Goal: Check status: Check status

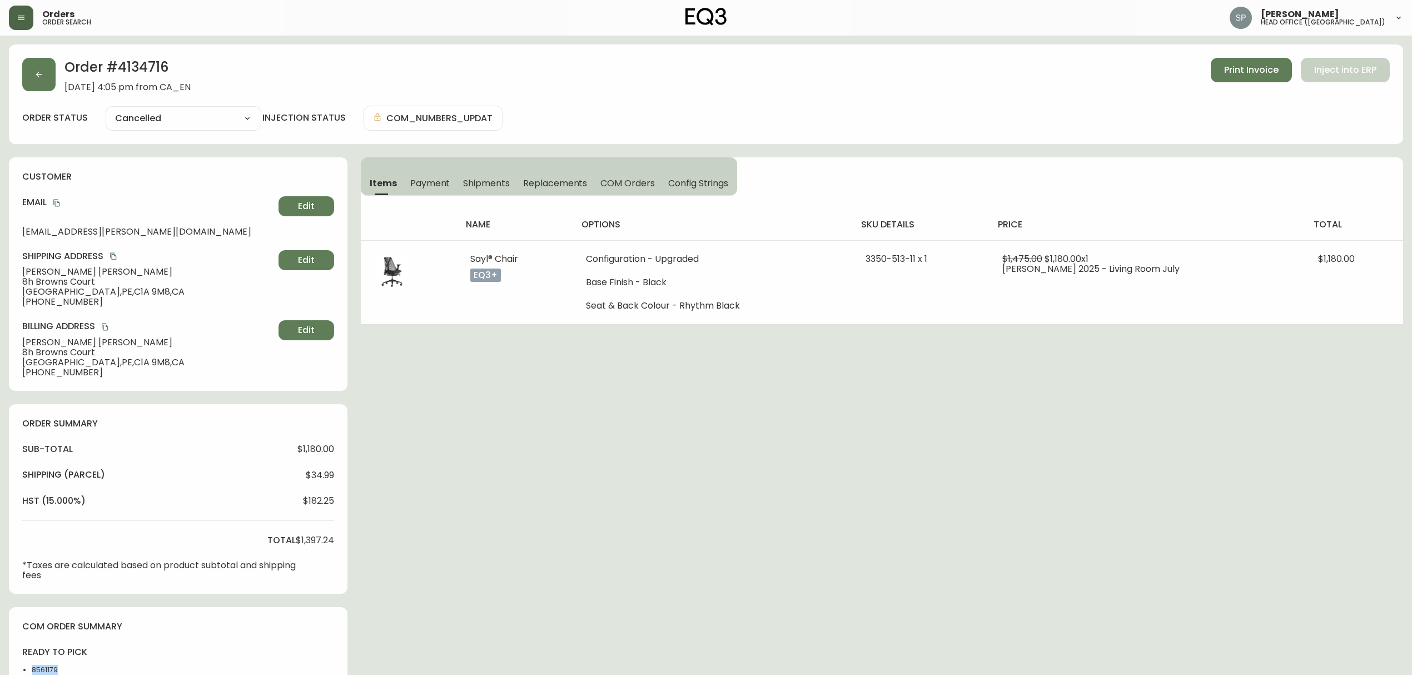
click at [29, 25] on button "button" at bounding box center [21, 18] width 24 height 24
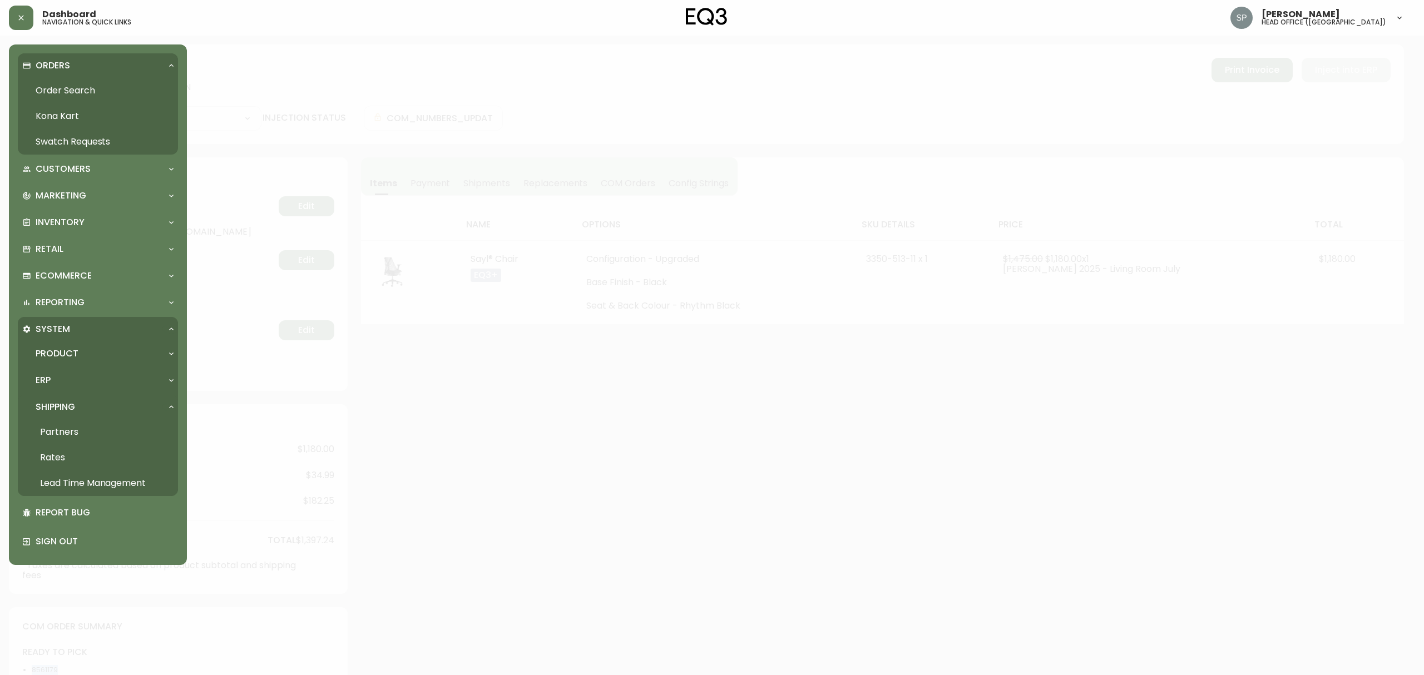
click at [58, 92] on link "Order Search" at bounding box center [98, 91] width 160 height 26
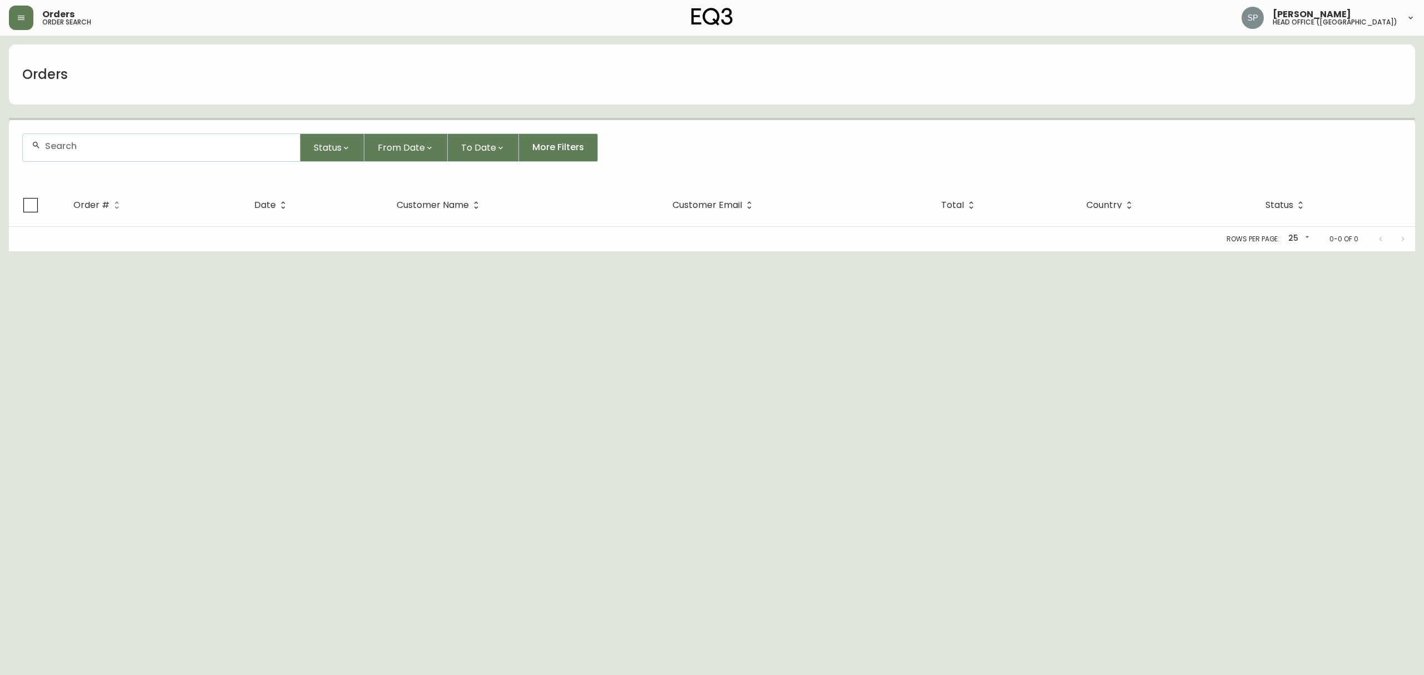
click at [177, 158] on div at bounding box center [161, 147] width 277 height 27
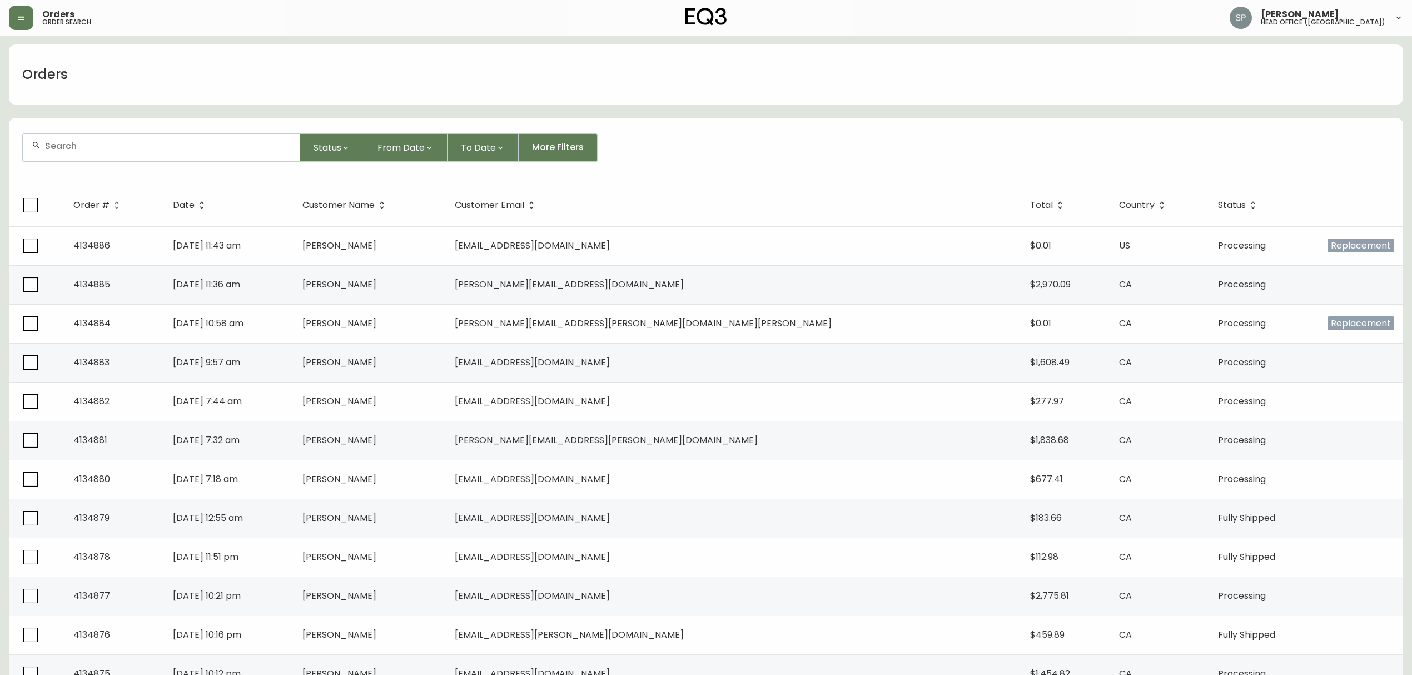
paste input "[PERSON_NAME]"
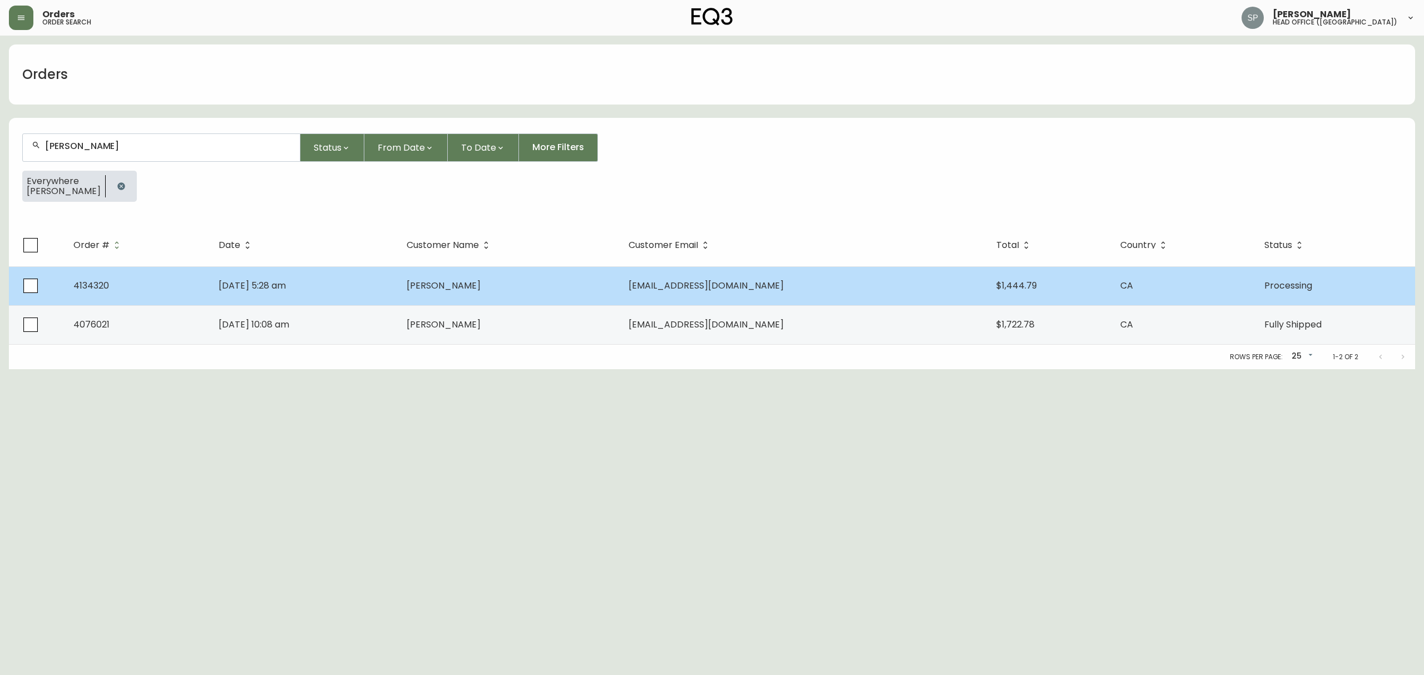
type input "[PERSON_NAME]"
click at [480, 281] on span "[PERSON_NAME]" at bounding box center [443, 285] width 74 height 13
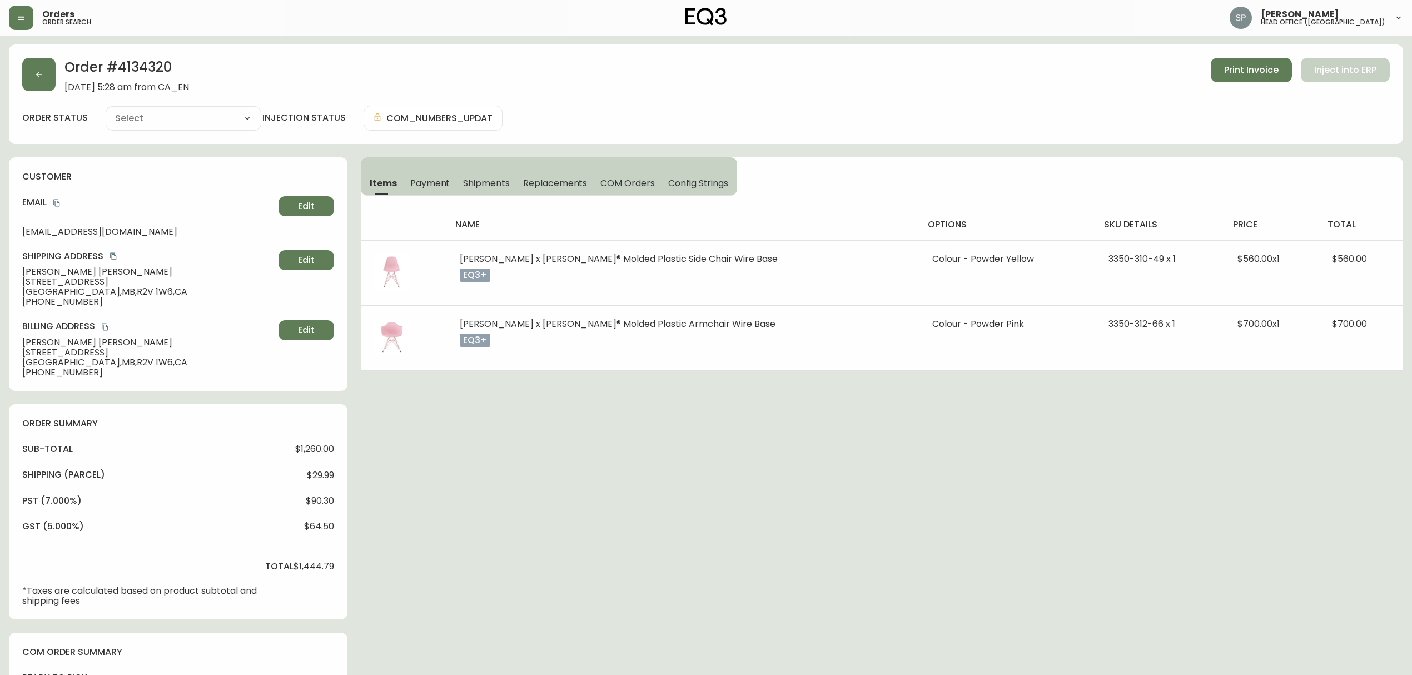
type input "Processing"
select select "PROCESSING"
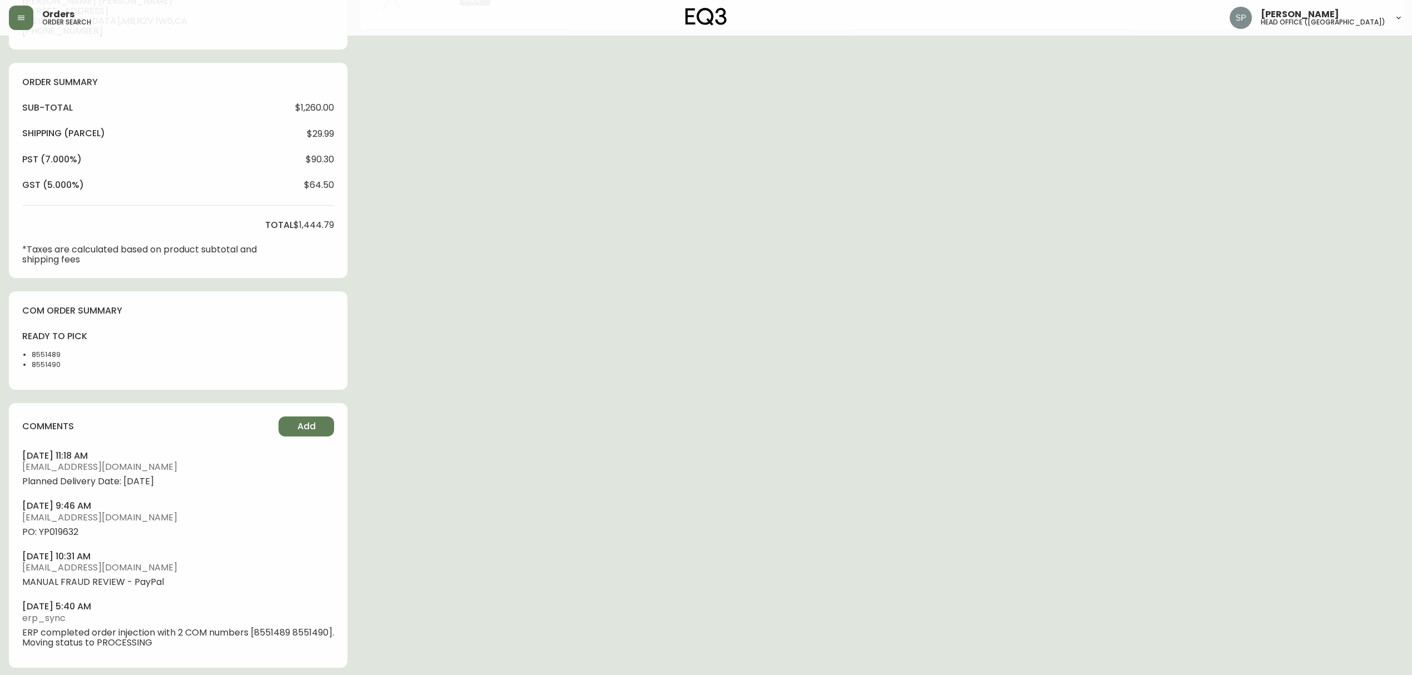
scroll to position [347, 0]
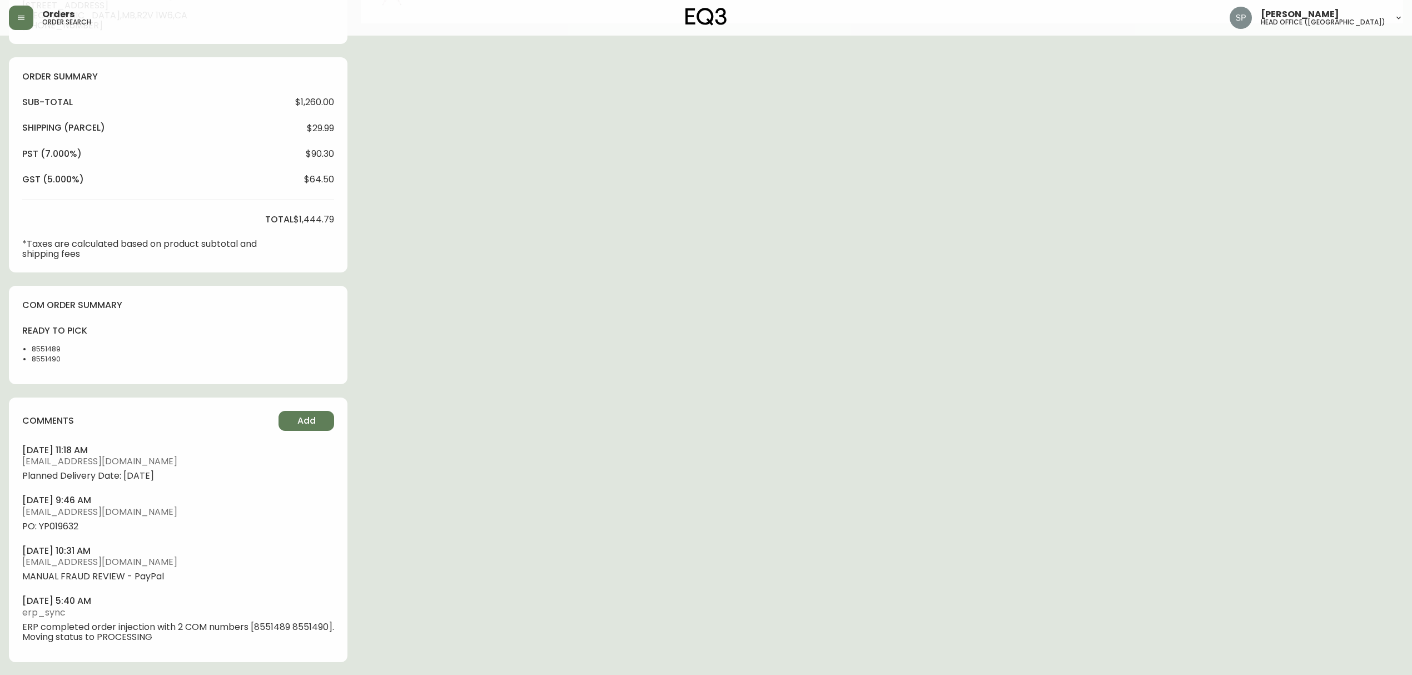
click at [56, 349] on li "8551489" at bounding box center [61, 349] width 58 height 10
copy li "8551489"
click at [46, 359] on li "8551490" at bounding box center [61, 359] width 58 height 10
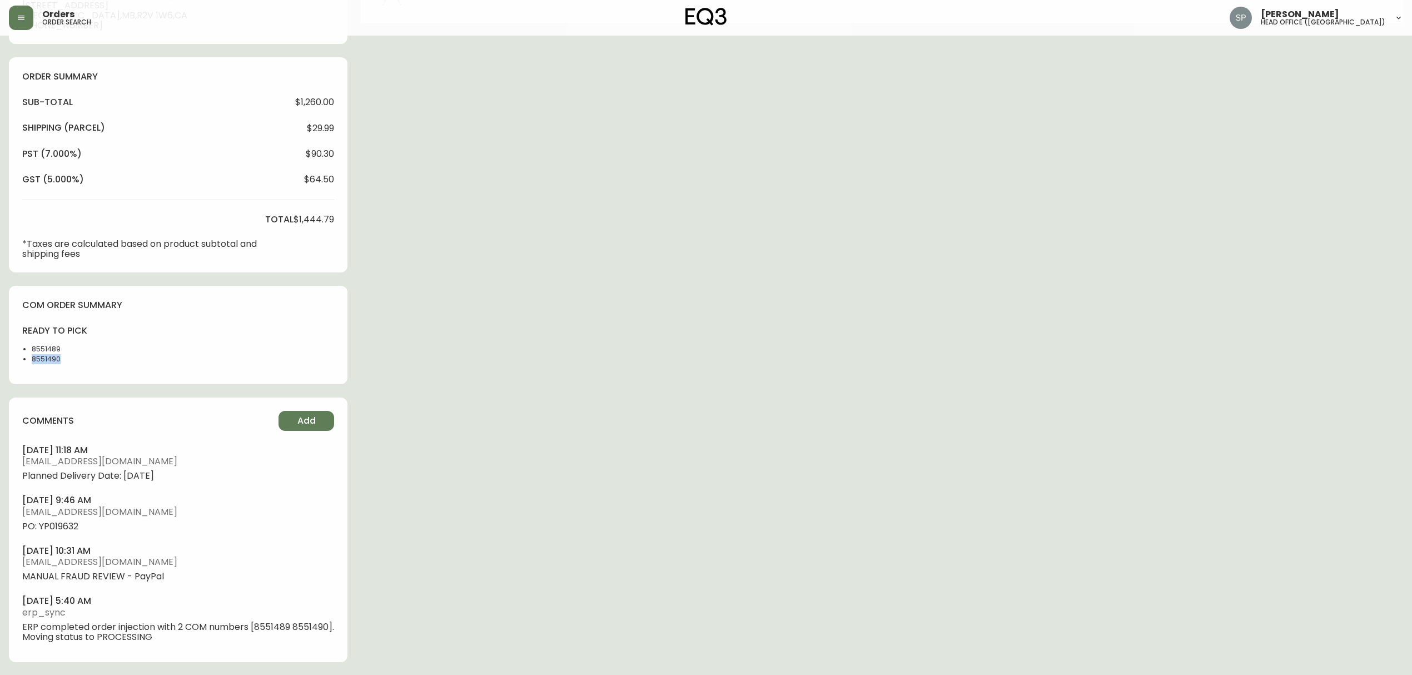
copy li "8551490"
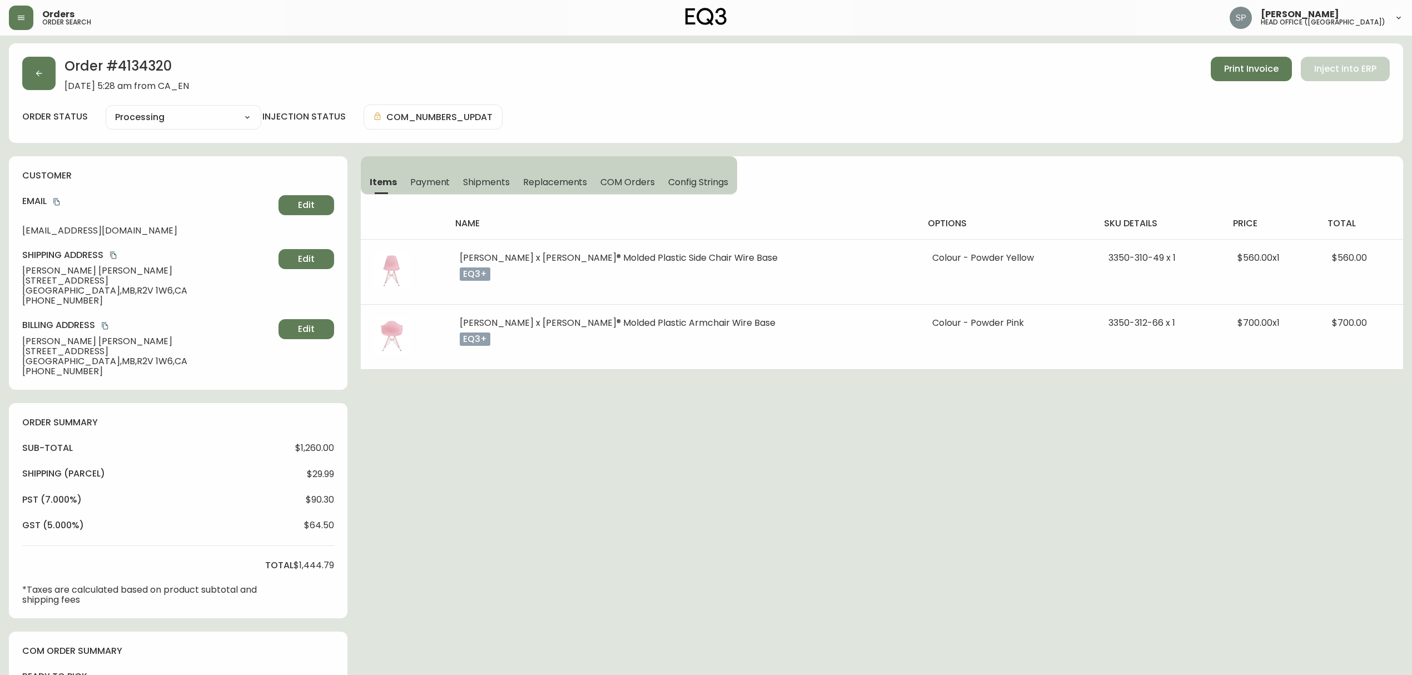
scroll to position [0, 0]
click at [47, 83] on button "button" at bounding box center [38, 74] width 33 height 33
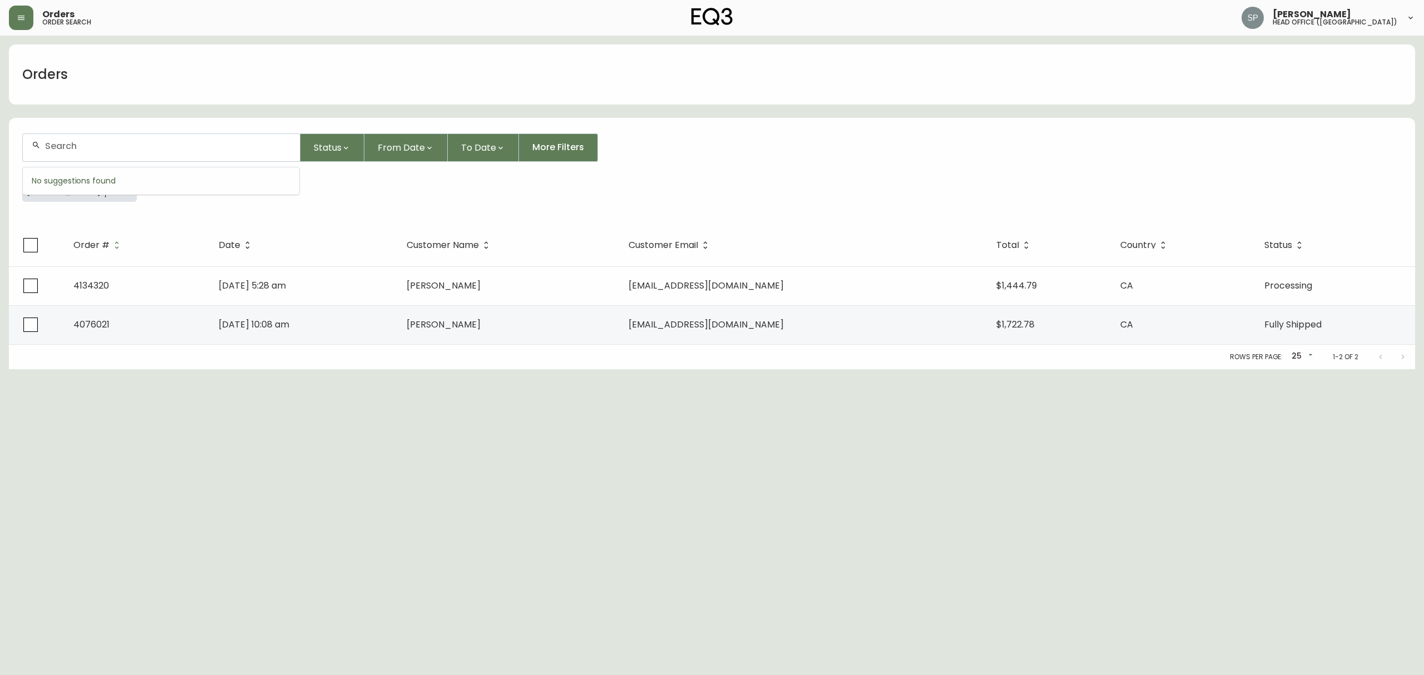
click at [129, 145] on input "text" at bounding box center [168, 146] width 246 height 11
click at [92, 246] on li "graeme [PERSON_NAME]" at bounding box center [161, 253] width 276 height 19
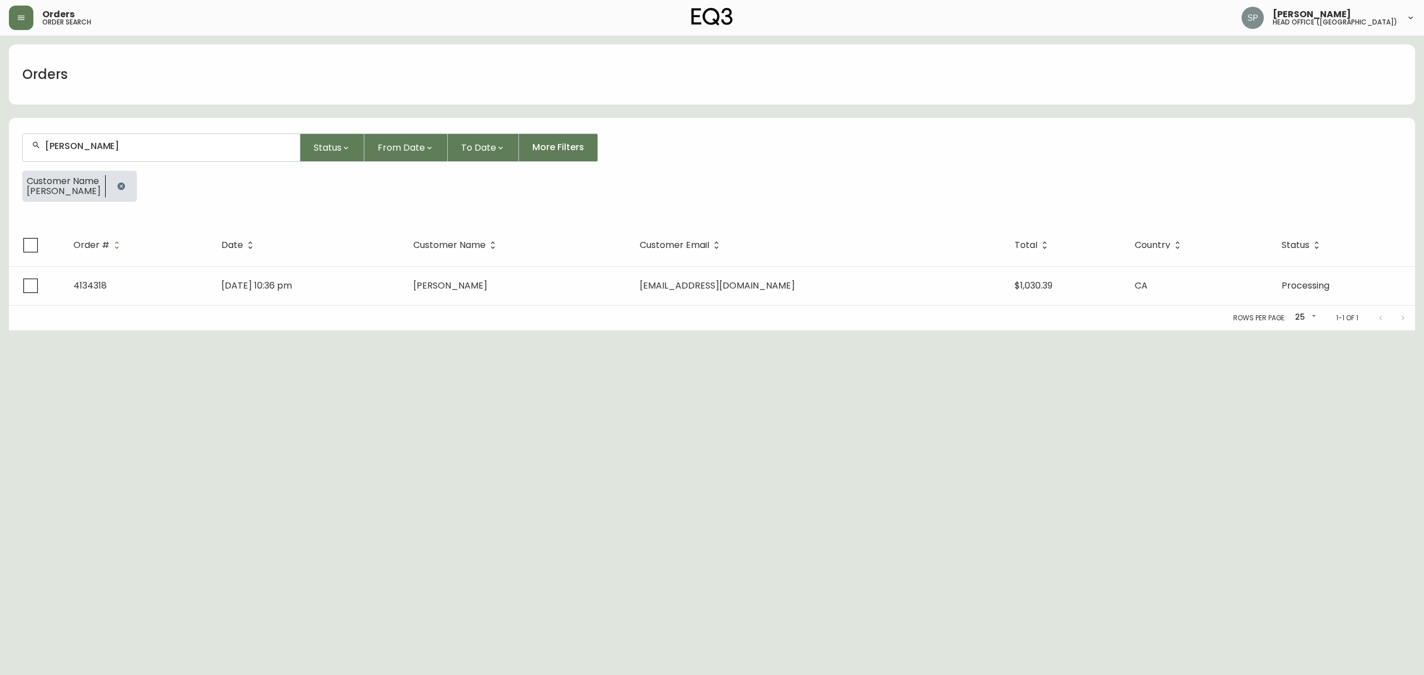
click at [226, 137] on div "[PERSON_NAME]" at bounding box center [161, 147] width 277 height 27
paste input "4134317"
type input "4134317"
click at [125, 186] on icon "button" at bounding box center [120, 185] width 7 height 7
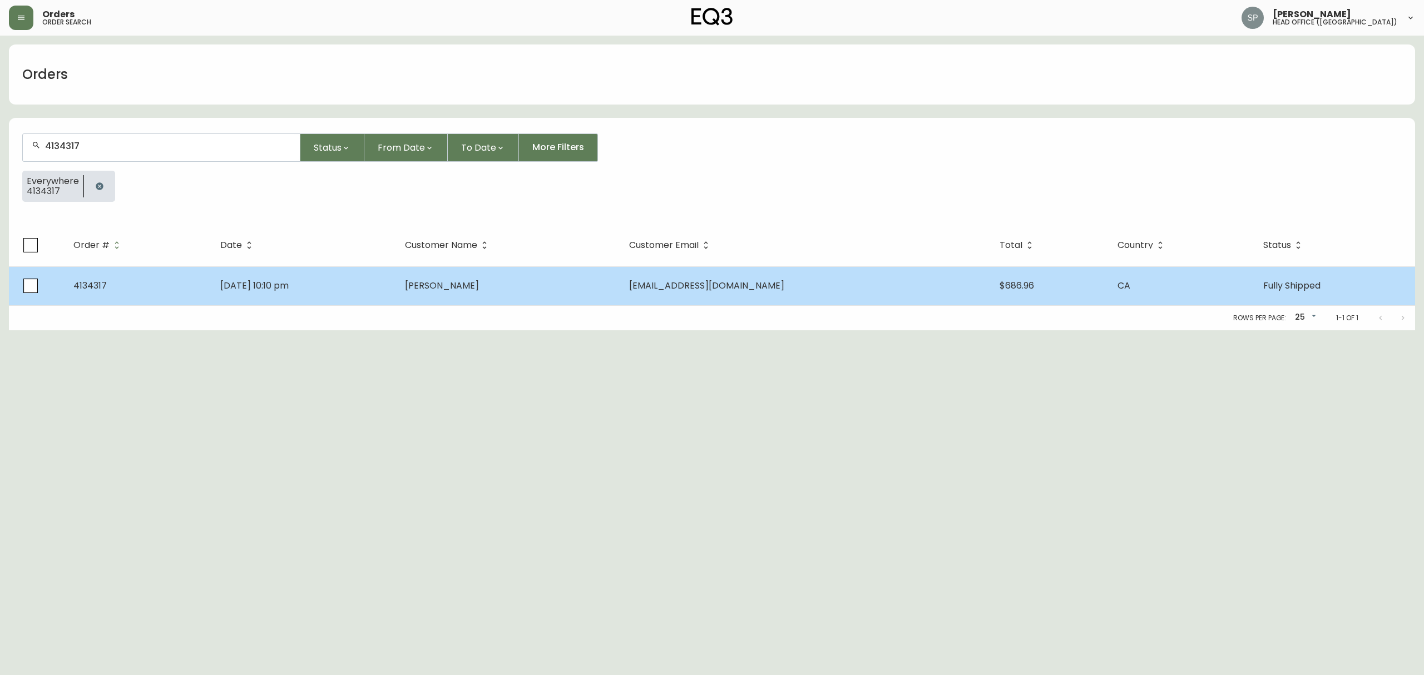
click at [555, 281] on td "[PERSON_NAME]" at bounding box center [508, 285] width 224 height 39
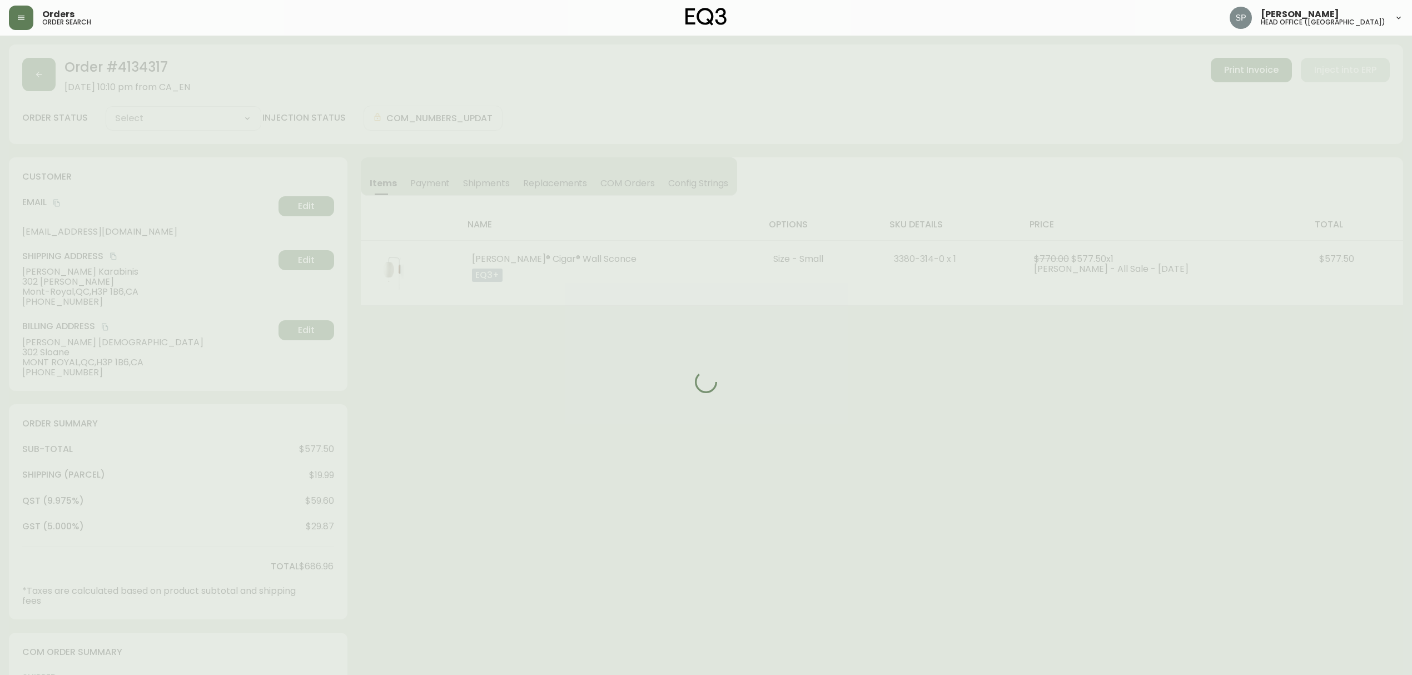
type input "Fully Shipped"
select select "FULLY_SHIPPED"
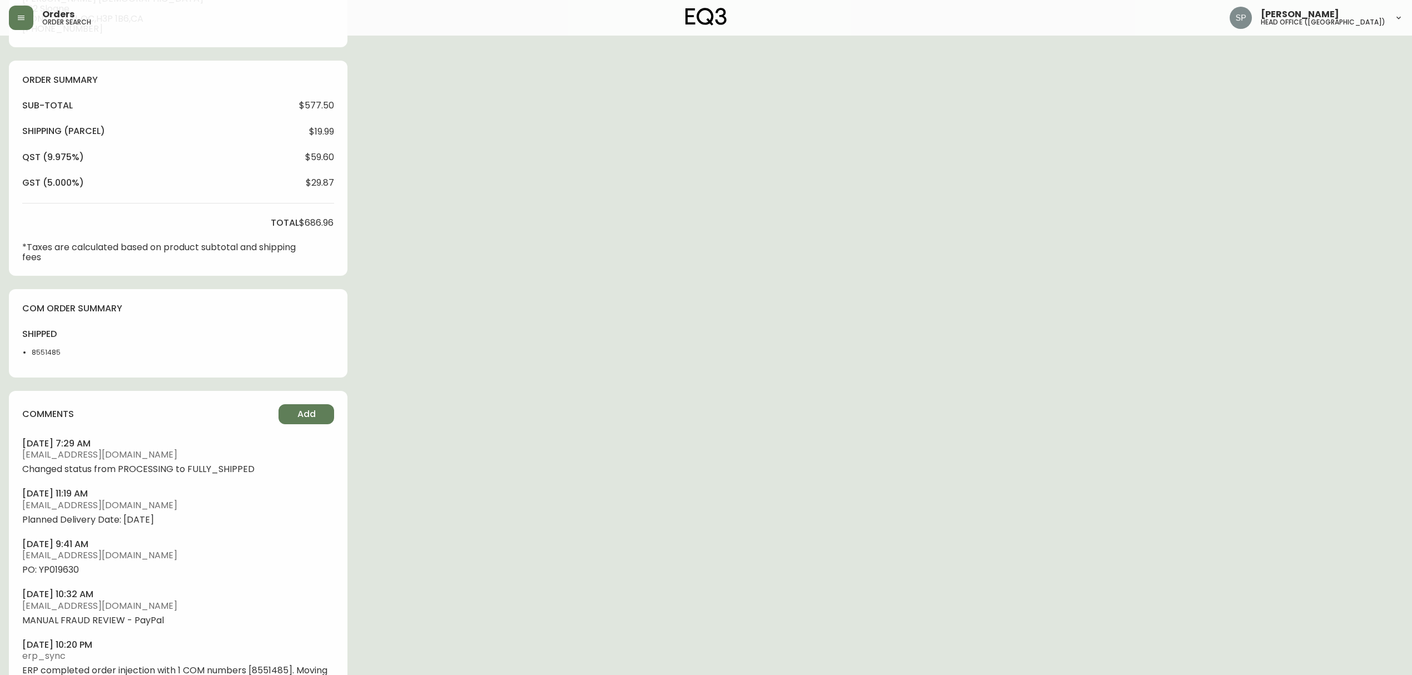
scroll to position [370, 0]
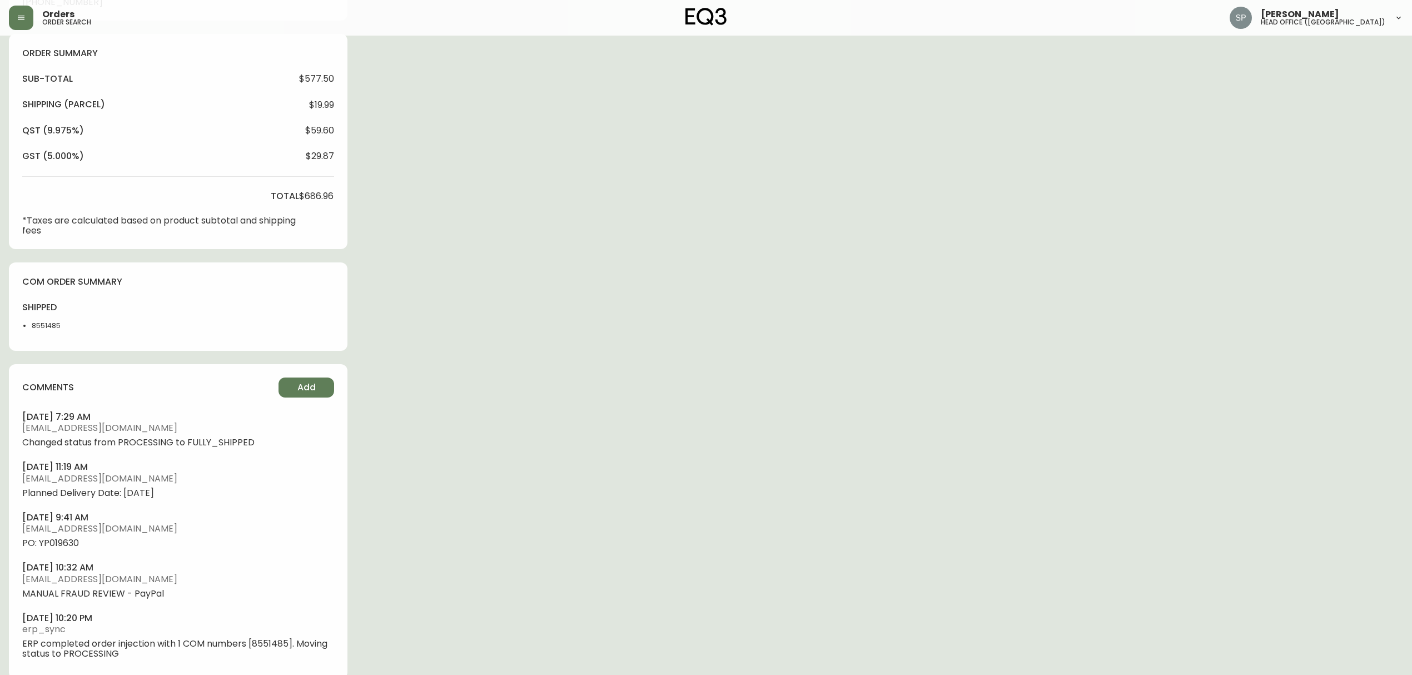
click at [71, 541] on span "PO: YP019630" at bounding box center [178, 543] width 312 height 10
copy span "YP019630"
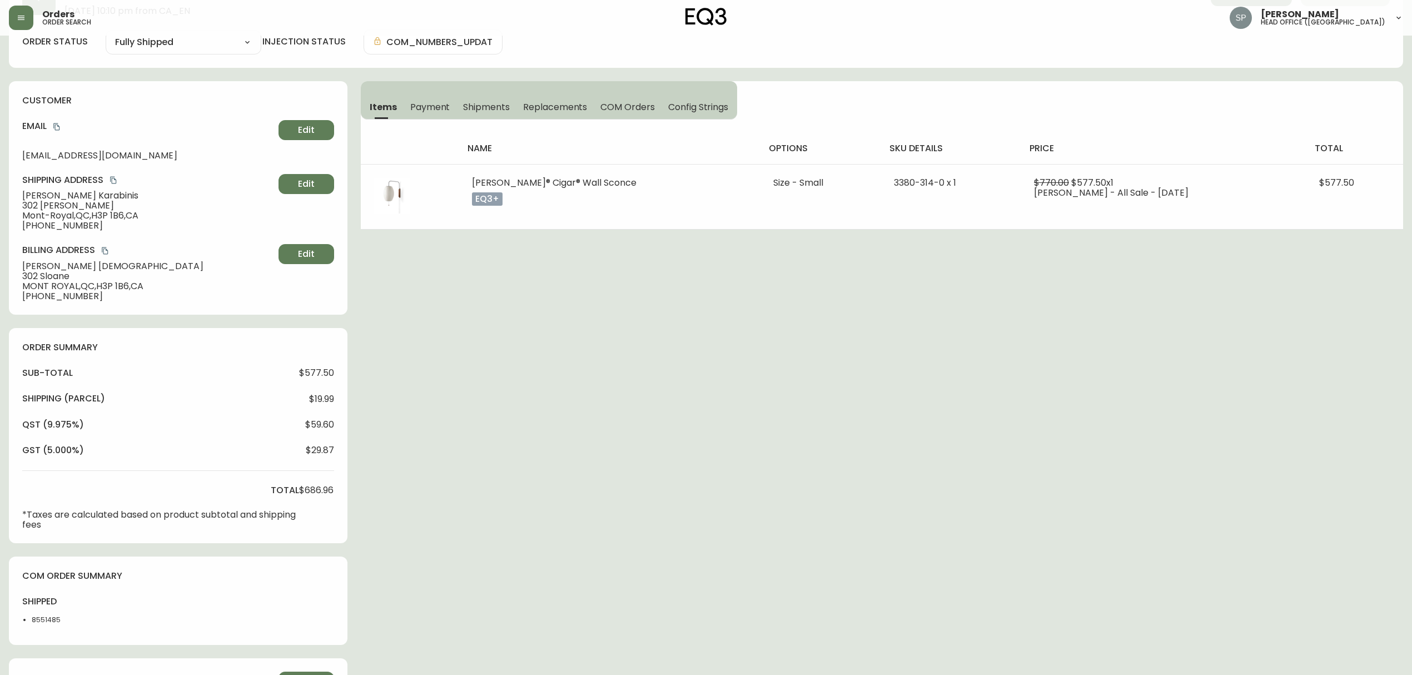
scroll to position [0, 0]
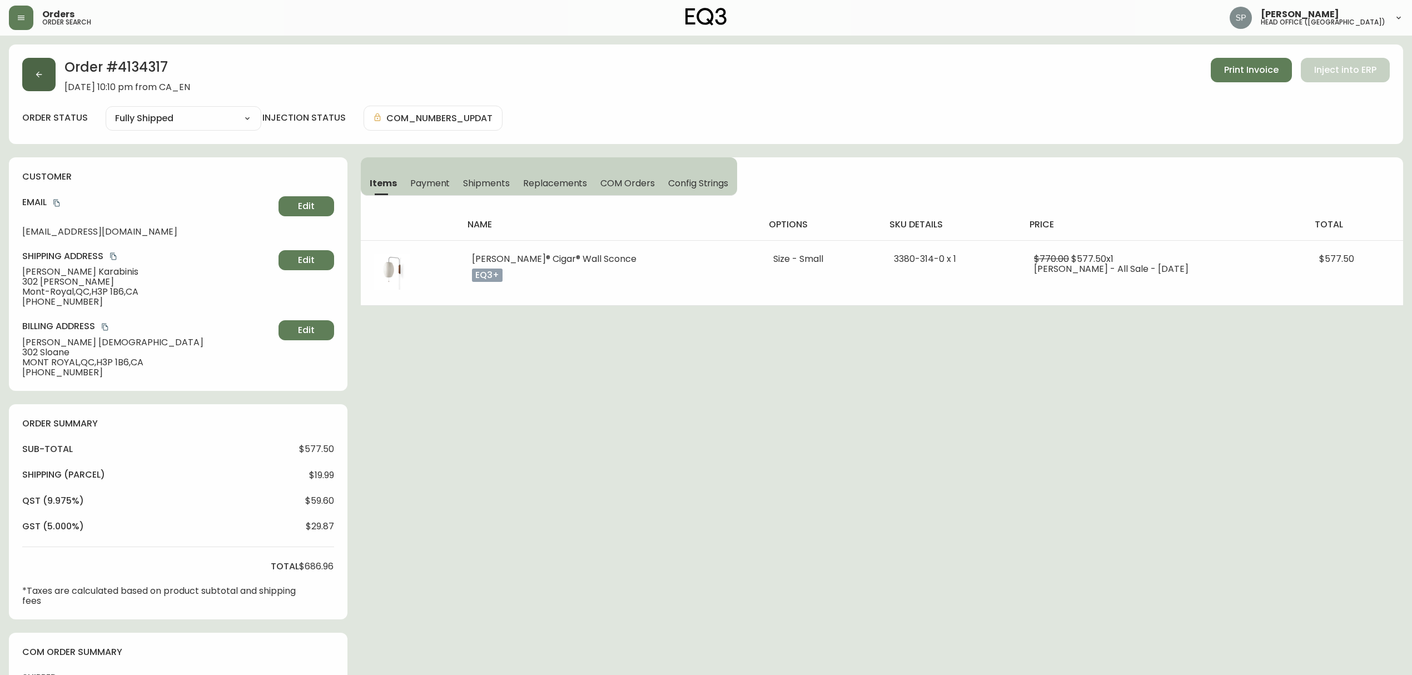
click at [44, 83] on button "button" at bounding box center [38, 74] width 33 height 33
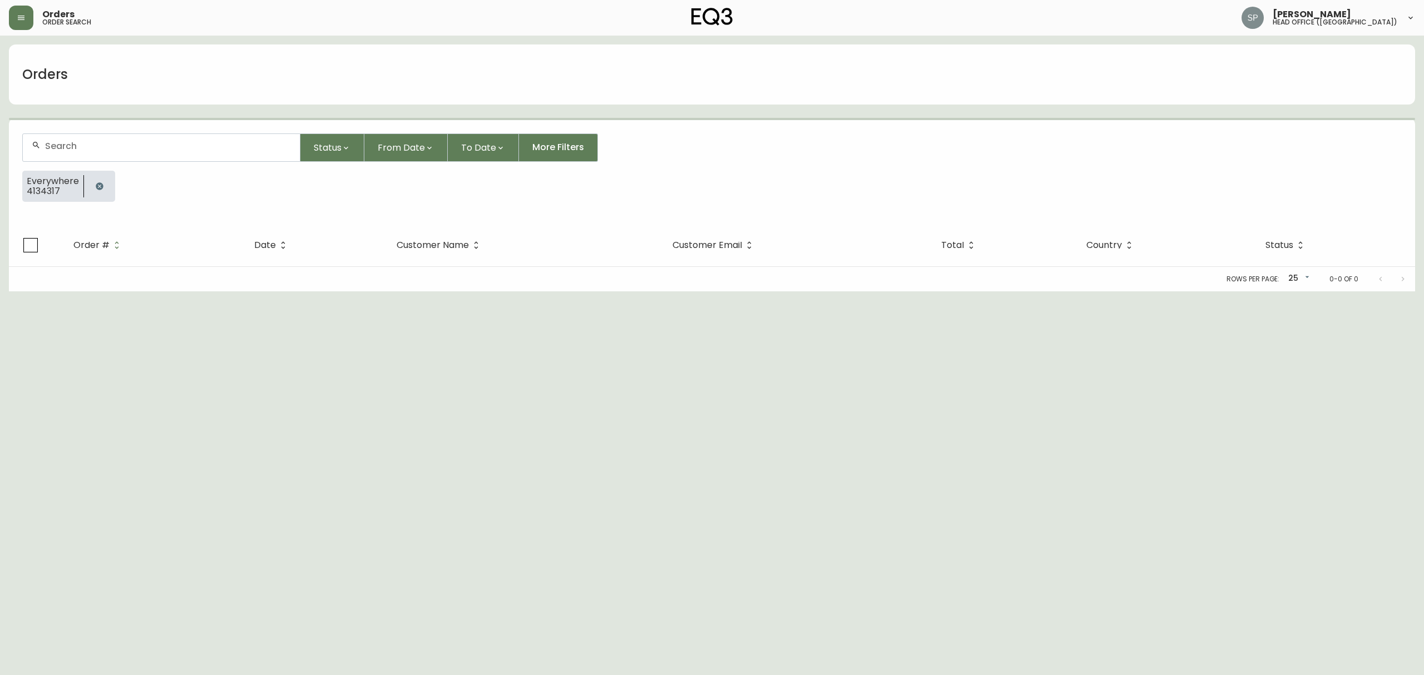
click at [107, 149] on input "text" at bounding box center [168, 146] width 246 height 11
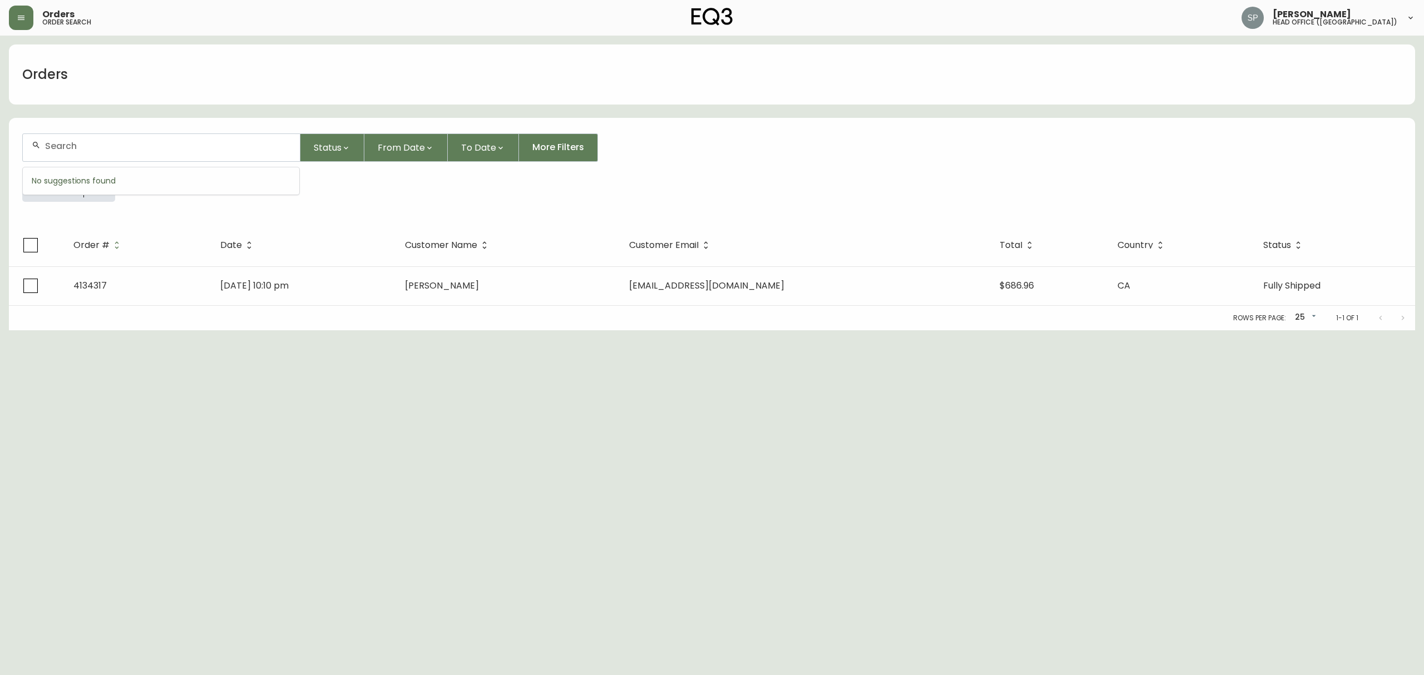
paste input "4134271"
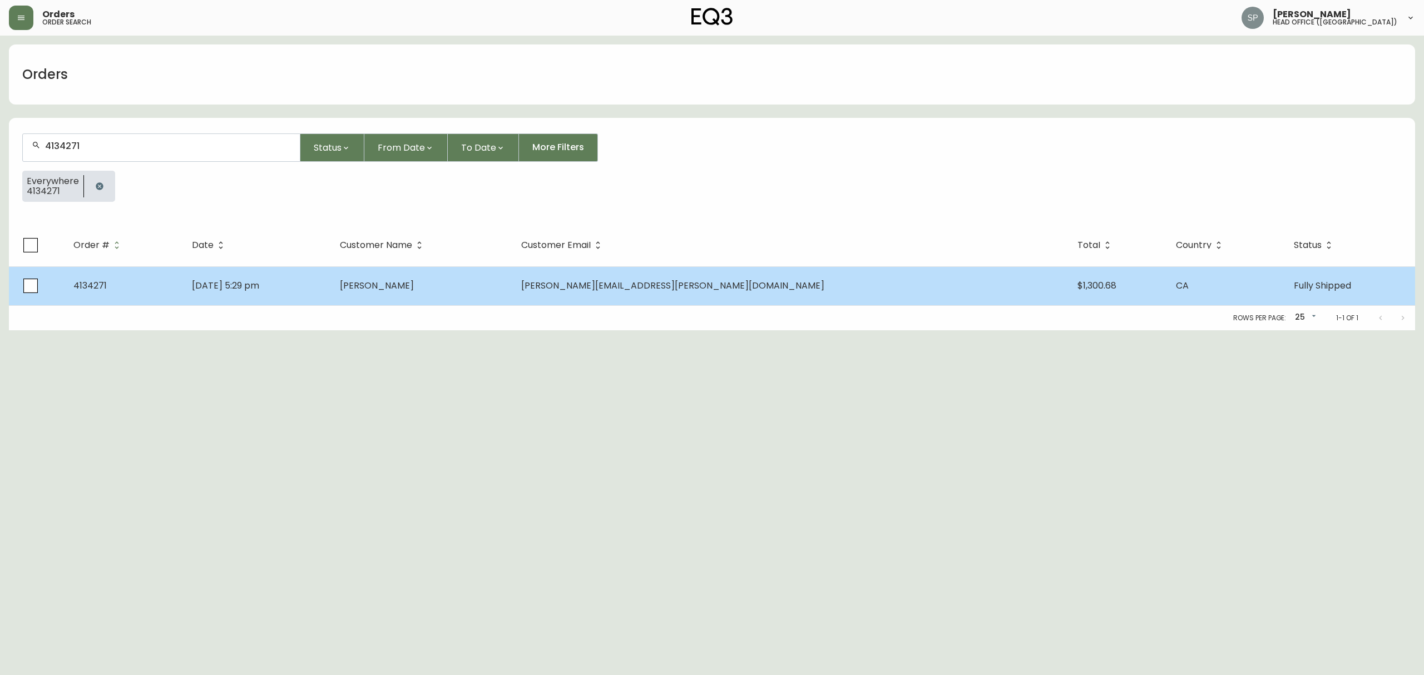
type input "4134271"
click at [330, 282] on td "[DATE] 5:29 pm" at bounding box center [256, 285] width 147 height 39
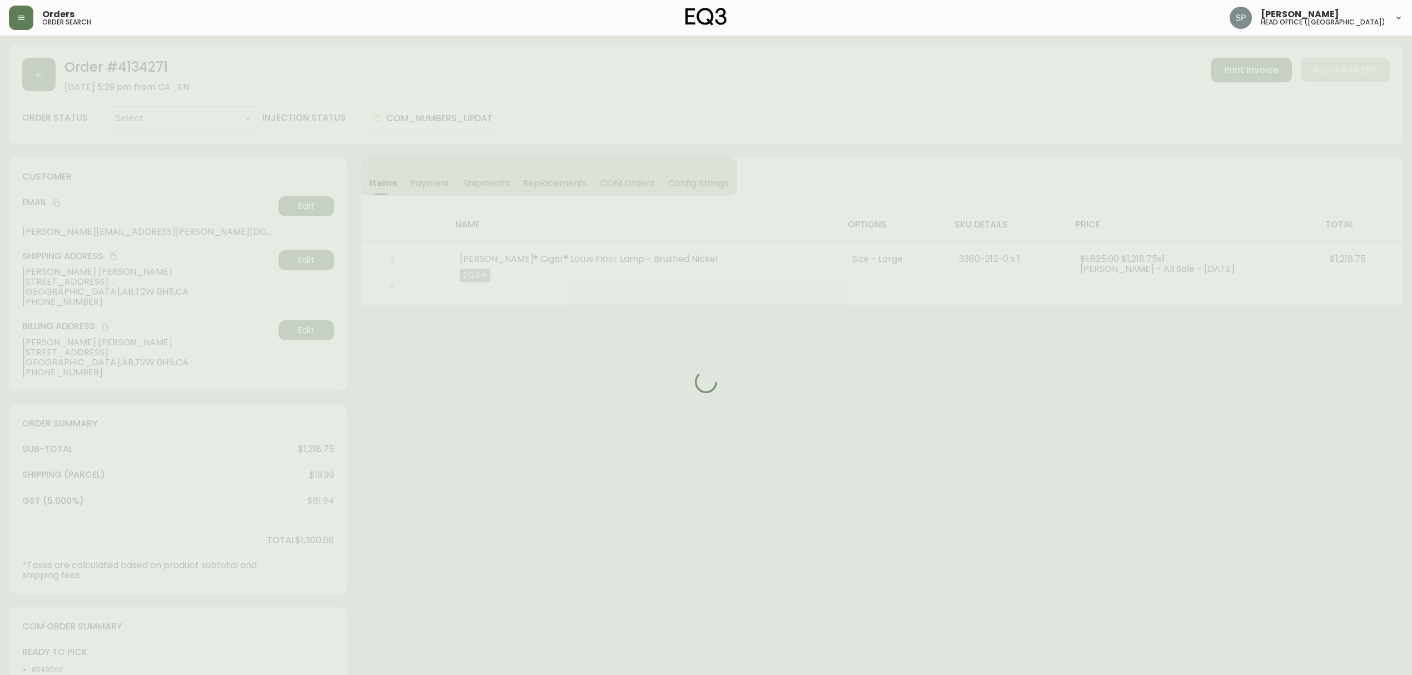
type input "Fully Shipped"
select select "FULLY_SHIPPED"
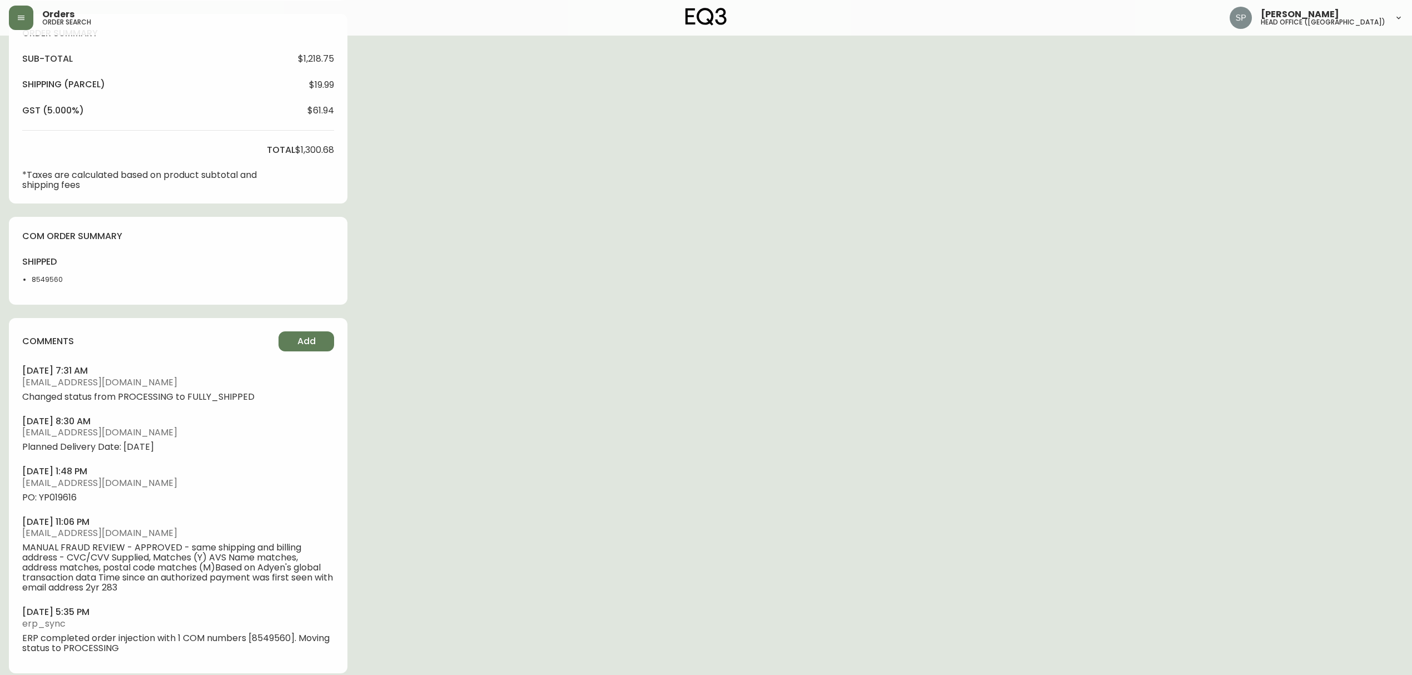
scroll to position [401, 0]
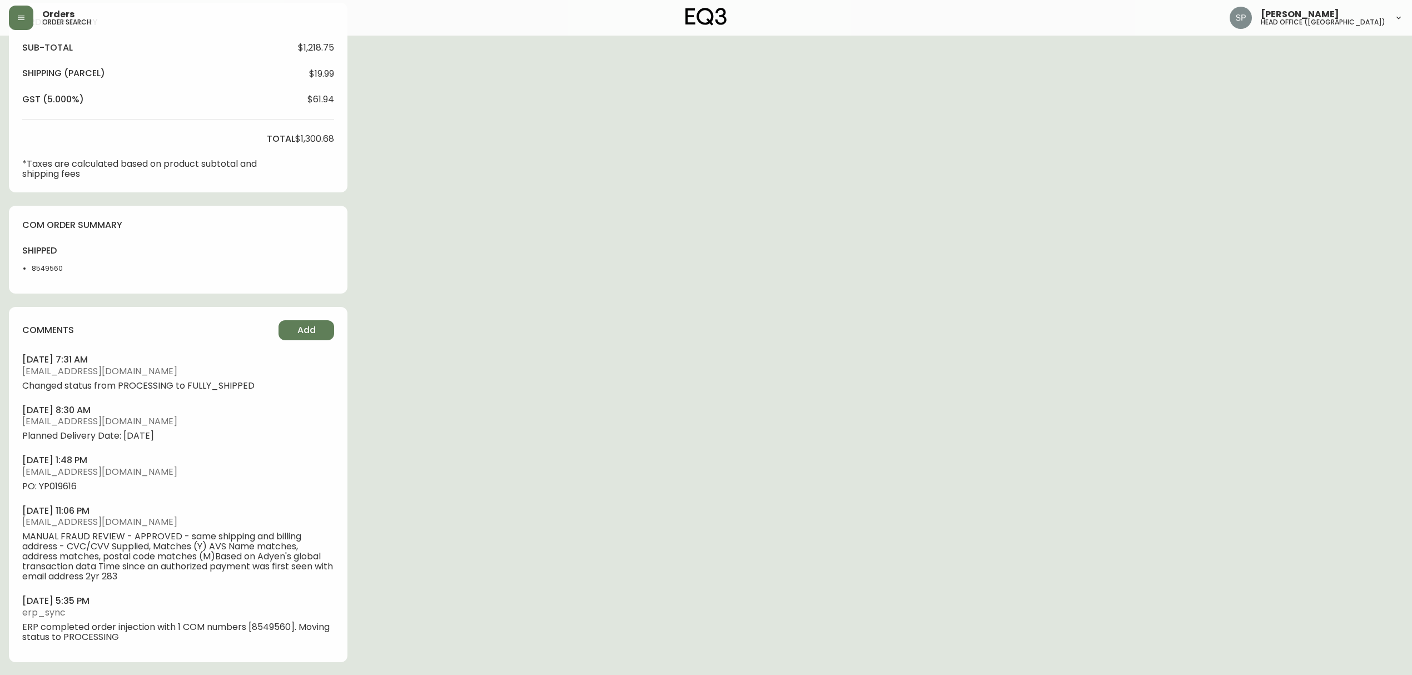
click at [72, 486] on span "PO: YP019616" at bounding box center [178, 487] width 312 height 10
copy span "YP019616"
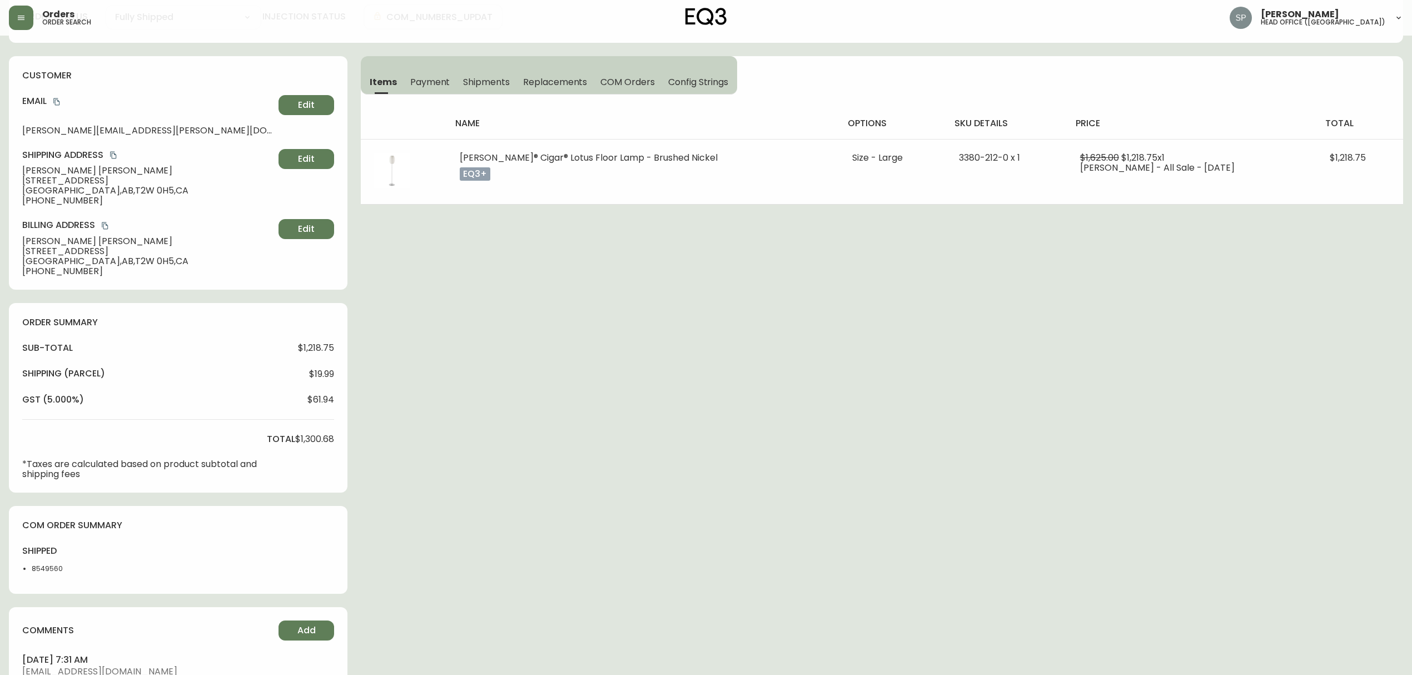
scroll to position [0, 0]
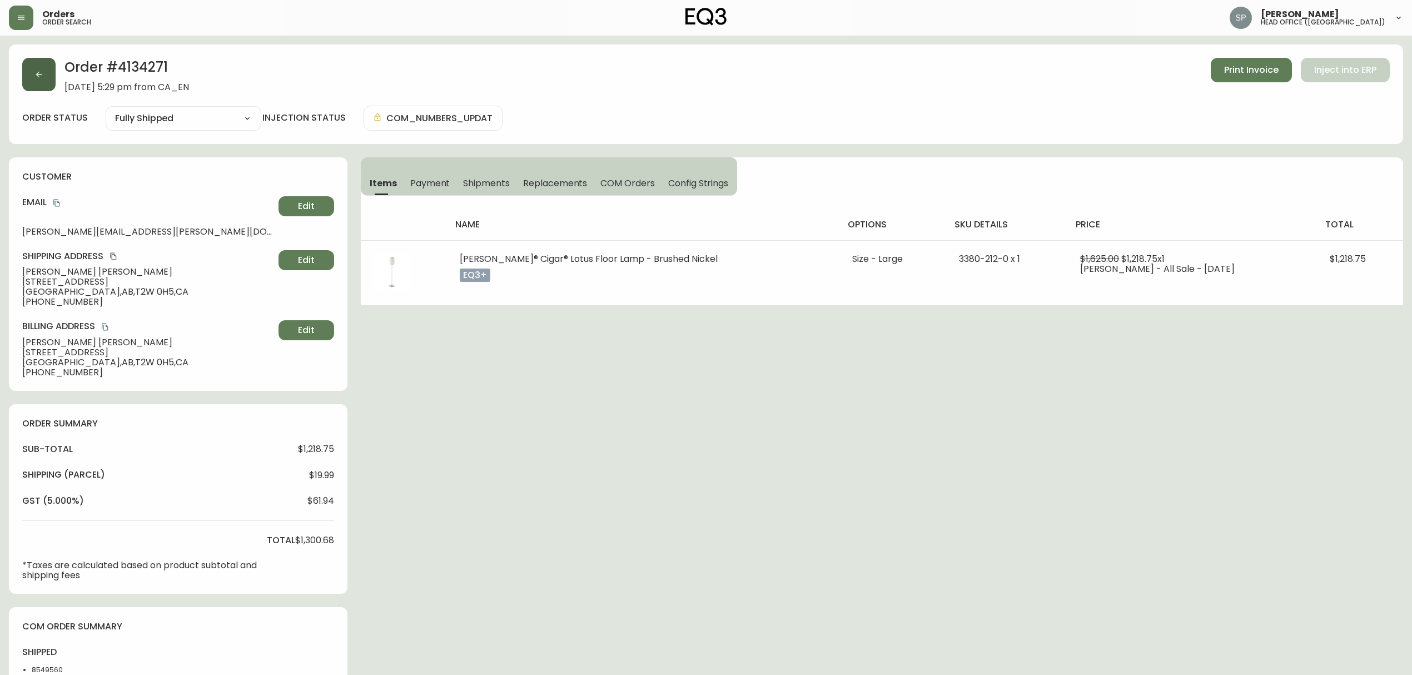
click at [34, 81] on button "button" at bounding box center [38, 74] width 33 height 33
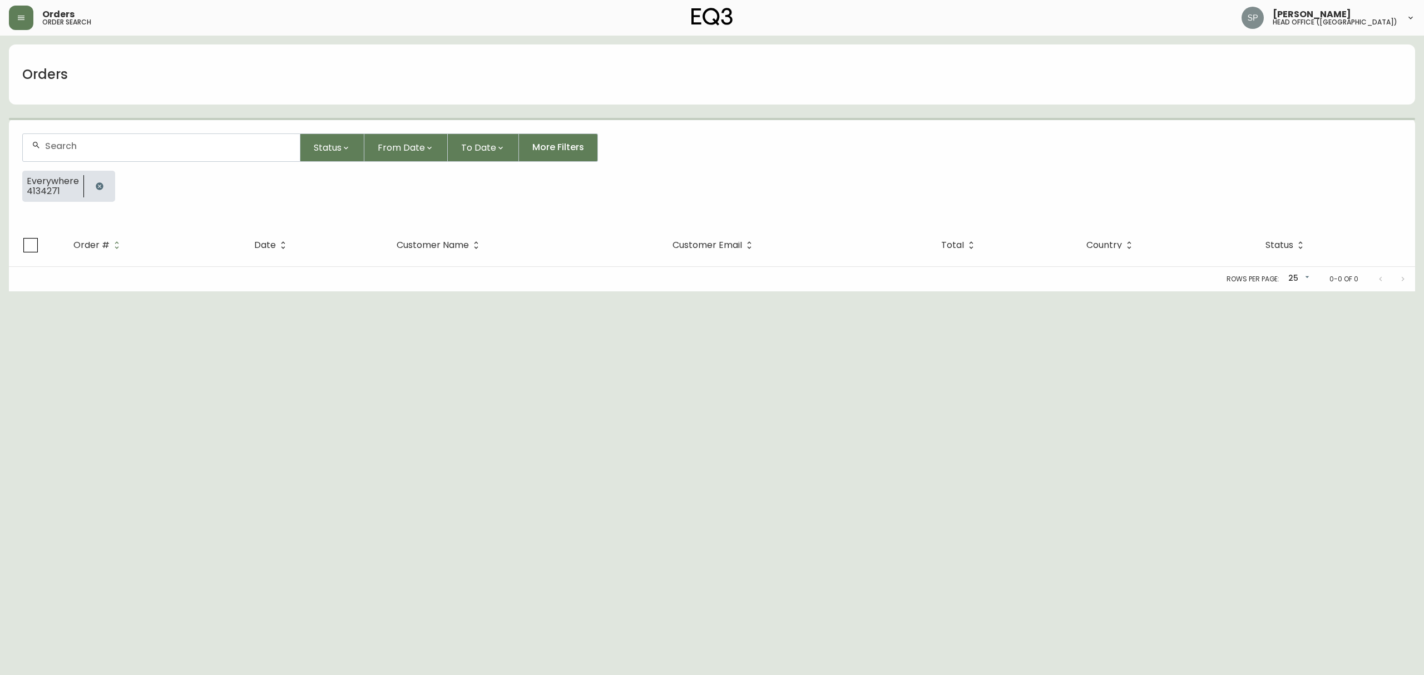
click at [91, 138] on div at bounding box center [161, 147] width 277 height 27
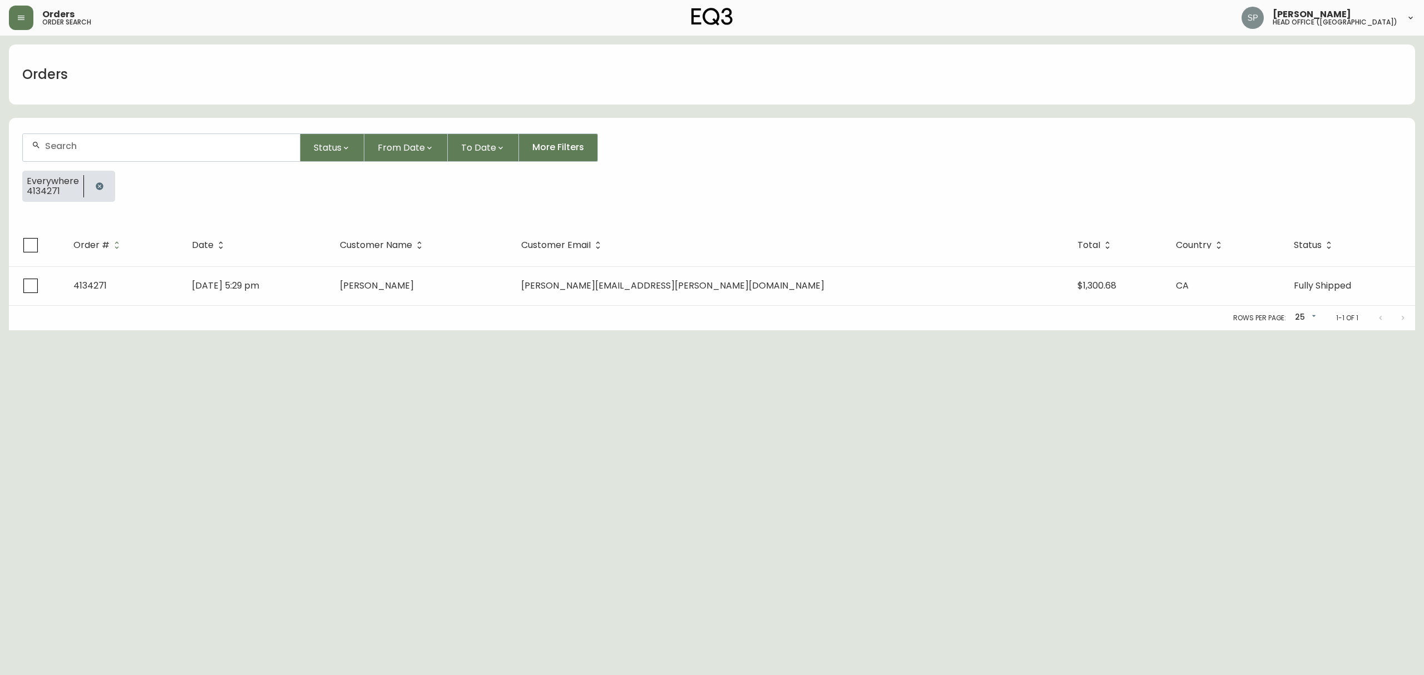
paste input "4134166"
type input "4134166"
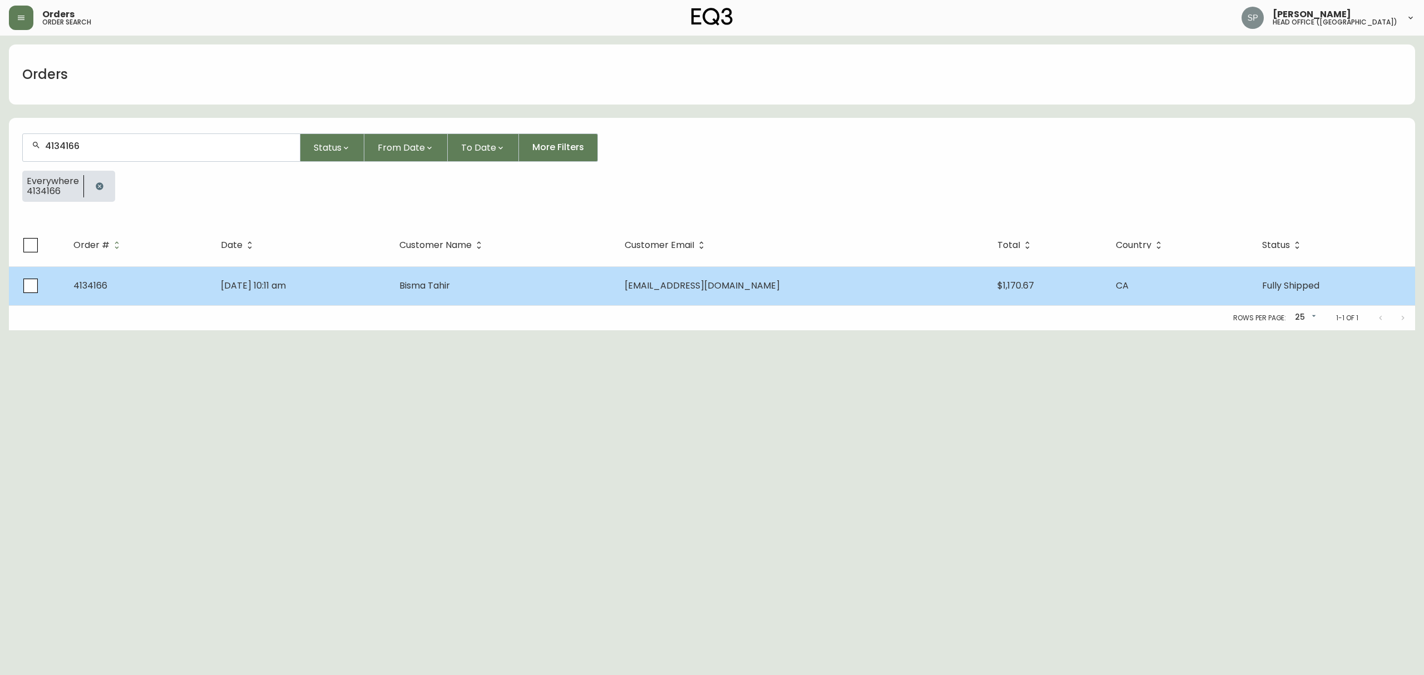
click at [564, 290] on td "Bisma Tahir" at bounding box center [502, 285] width 225 height 39
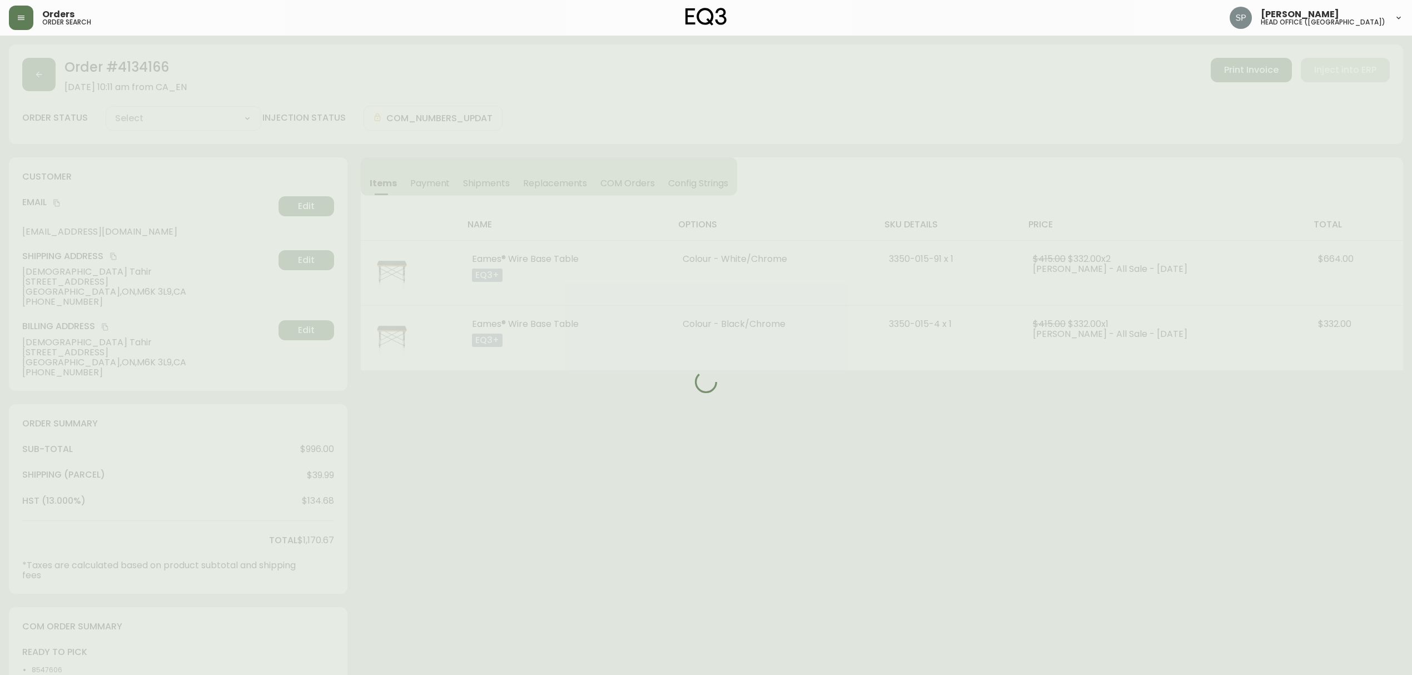
type input "Fully Shipped"
select select "FULLY_SHIPPED"
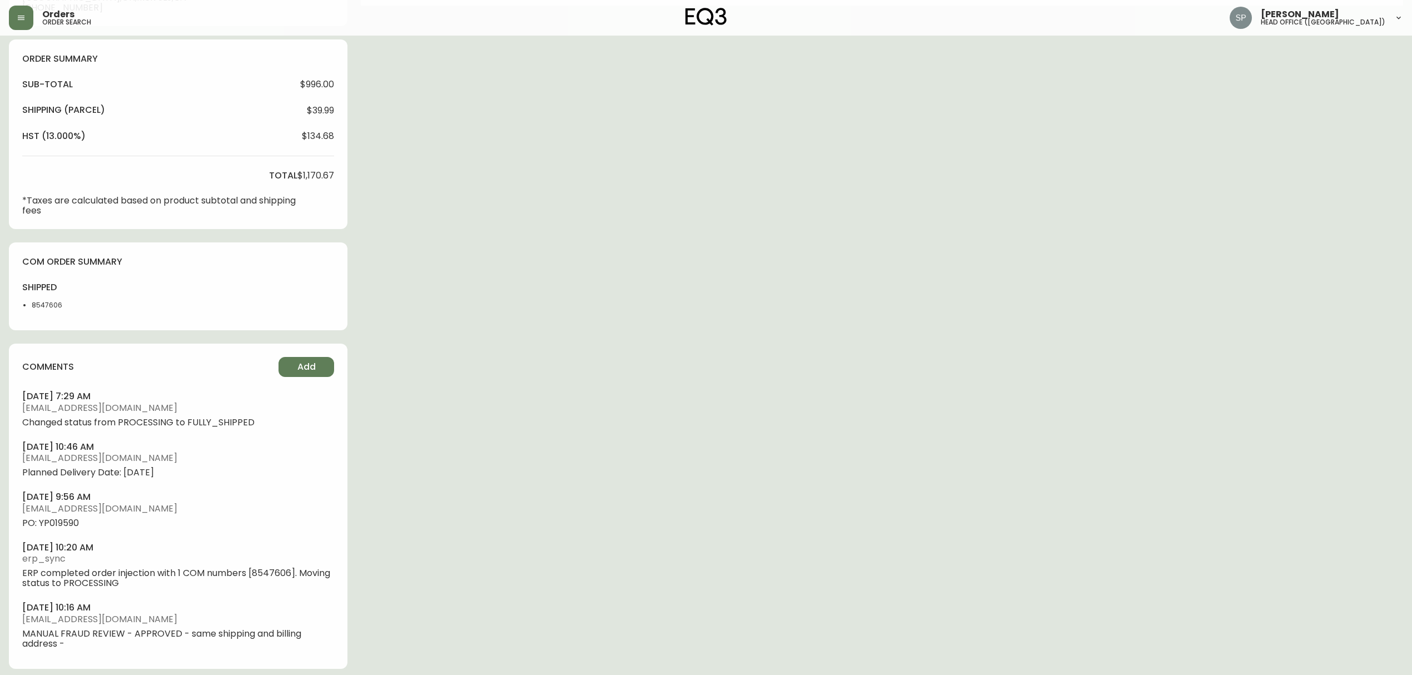
scroll to position [371, 0]
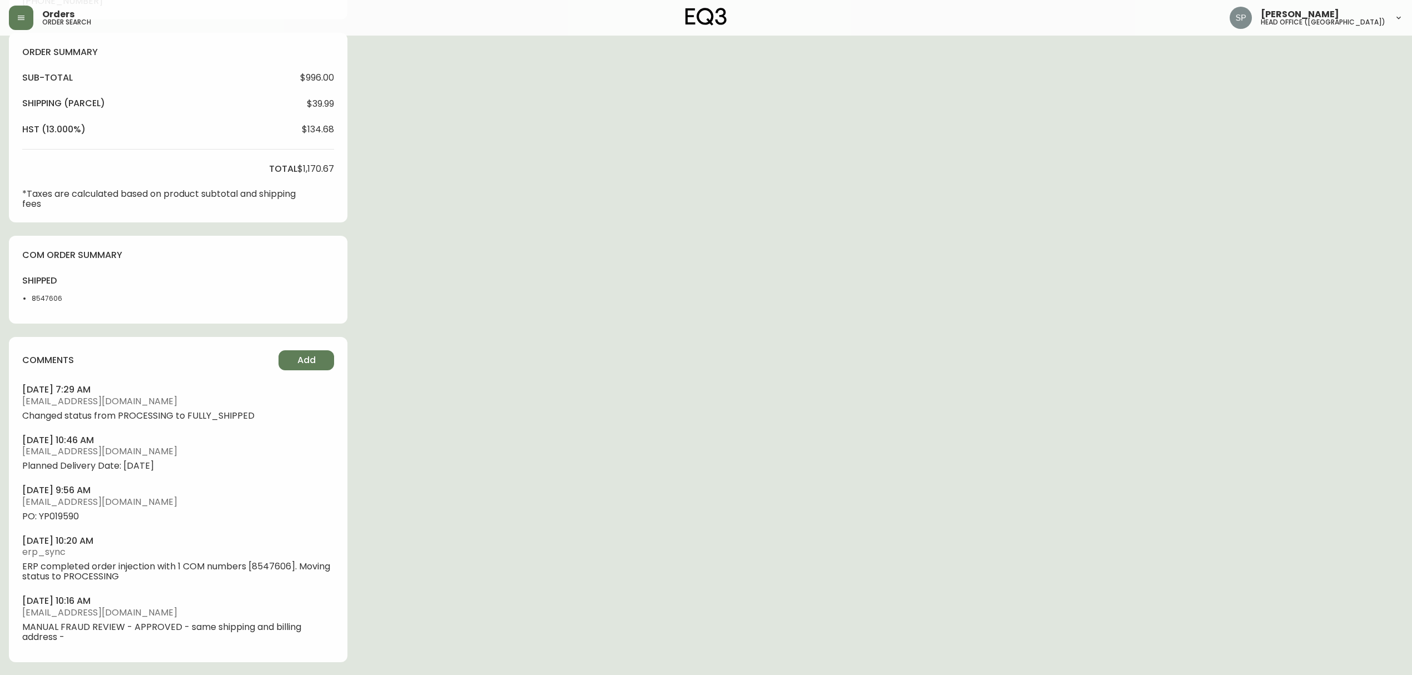
click at [72, 515] on span "PO: YP019590" at bounding box center [178, 517] width 312 height 10
copy span "YP019590"
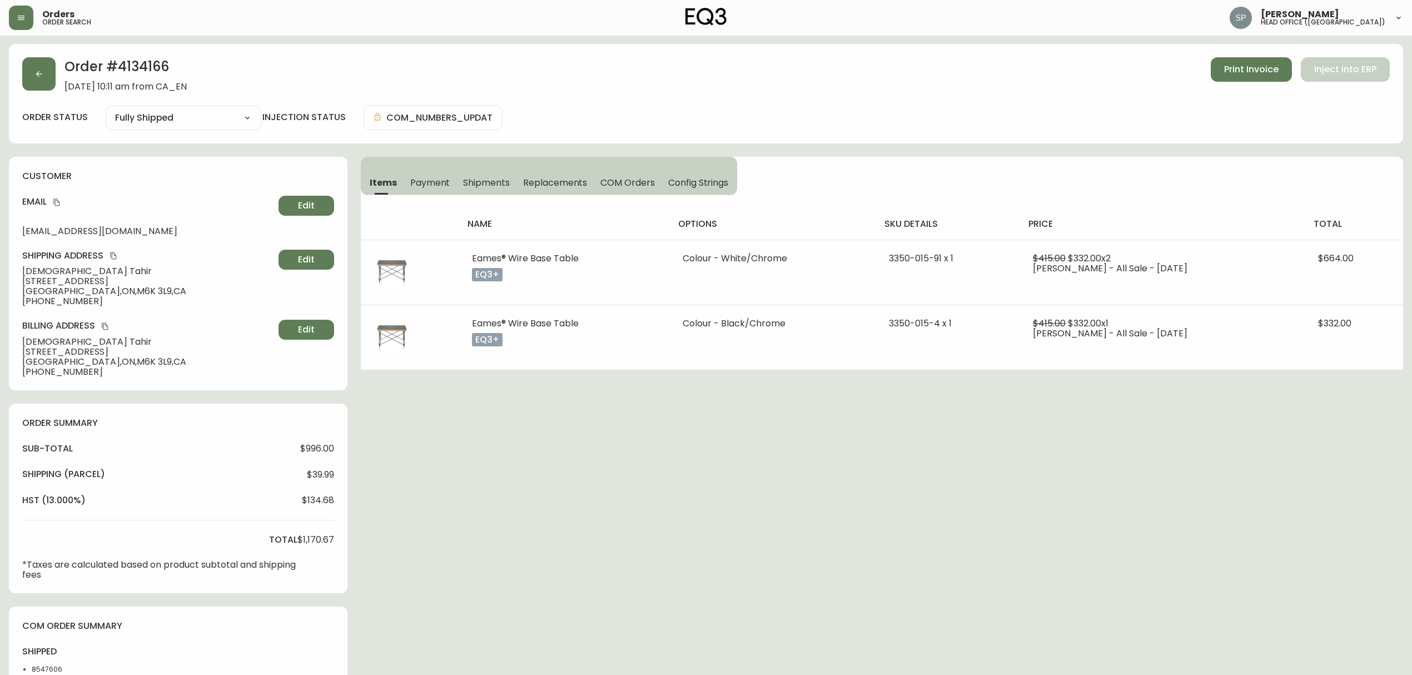
scroll to position [0, 0]
click at [12, 68] on div "Order # 4134166 [DATE] 10:11 am from CA_EN Print Invoice Inject into ERP order …" at bounding box center [706, 94] width 1395 height 100
click at [41, 81] on button "button" at bounding box center [38, 74] width 33 height 33
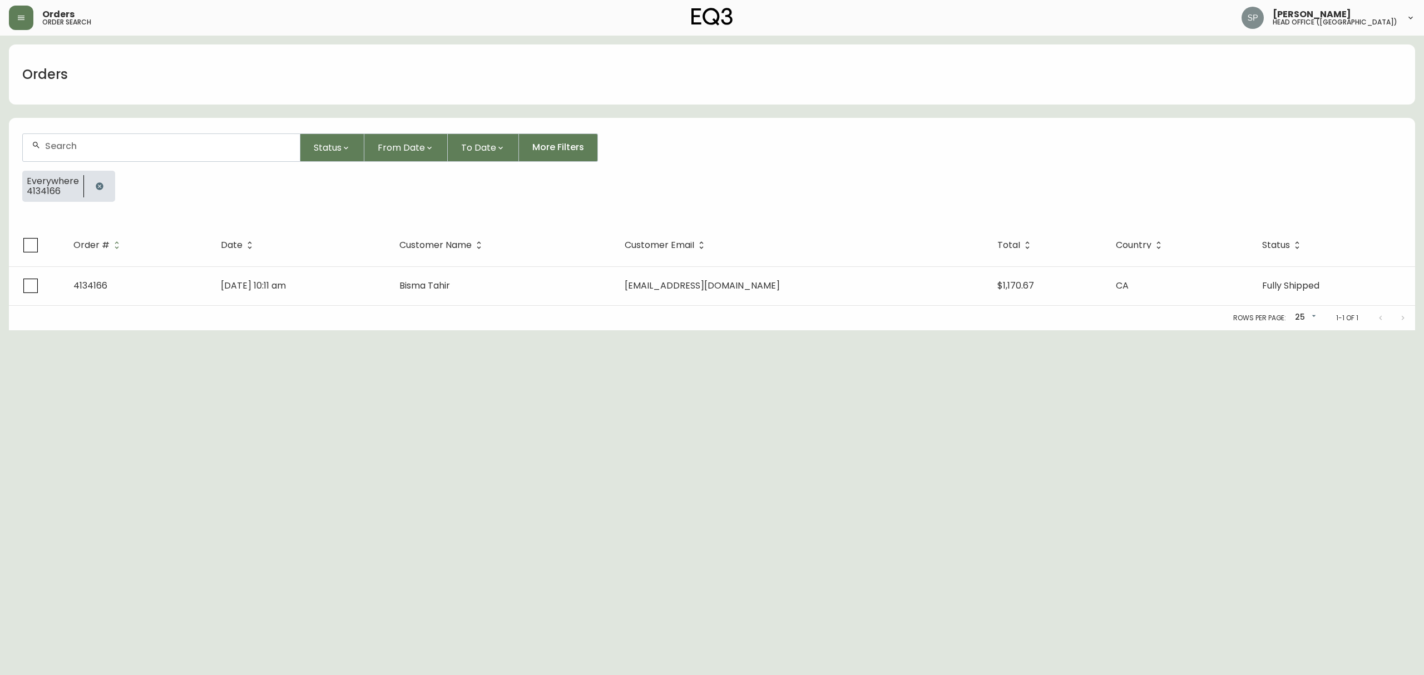
click at [118, 143] on input "text" at bounding box center [168, 146] width 246 height 11
paste input "4134197"
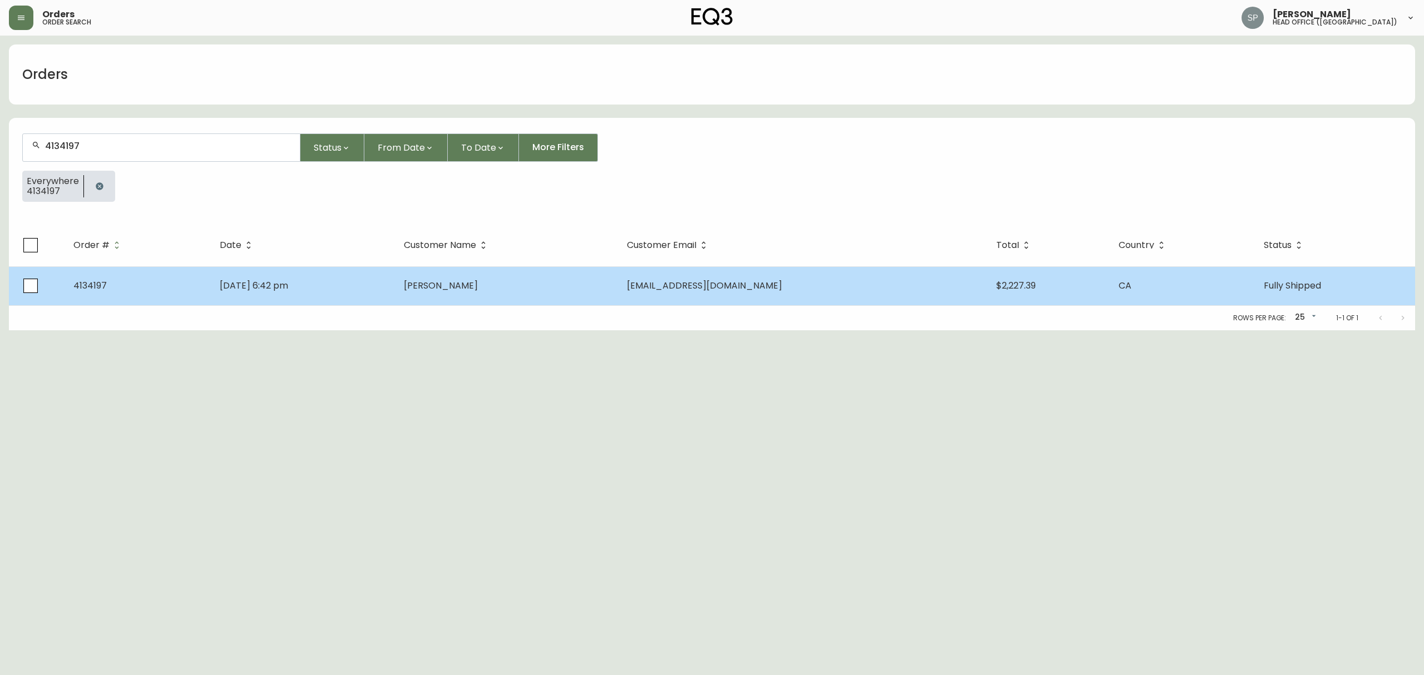
type input "4134197"
click at [517, 277] on td "[PERSON_NAME]" at bounding box center [506, 285] width 223 height 39
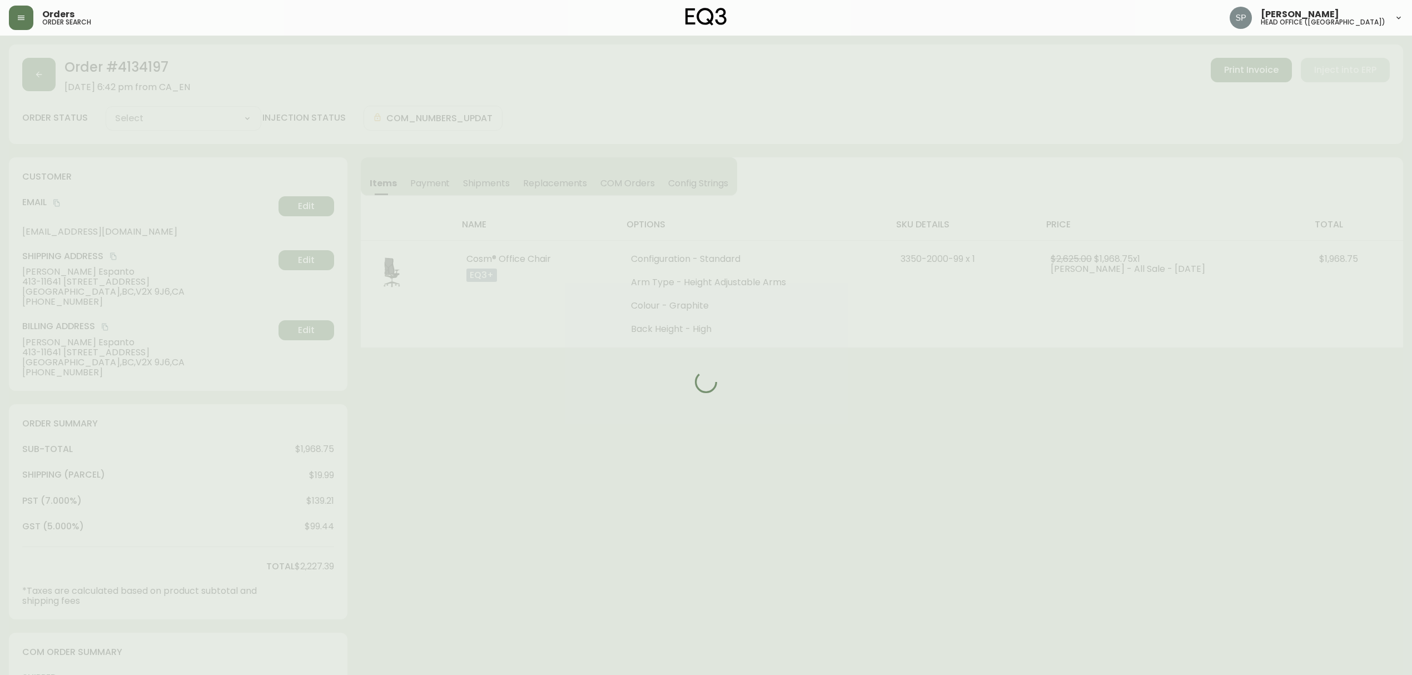
type input "Fully Shipped"
select select "FULLY_SHIPPED"
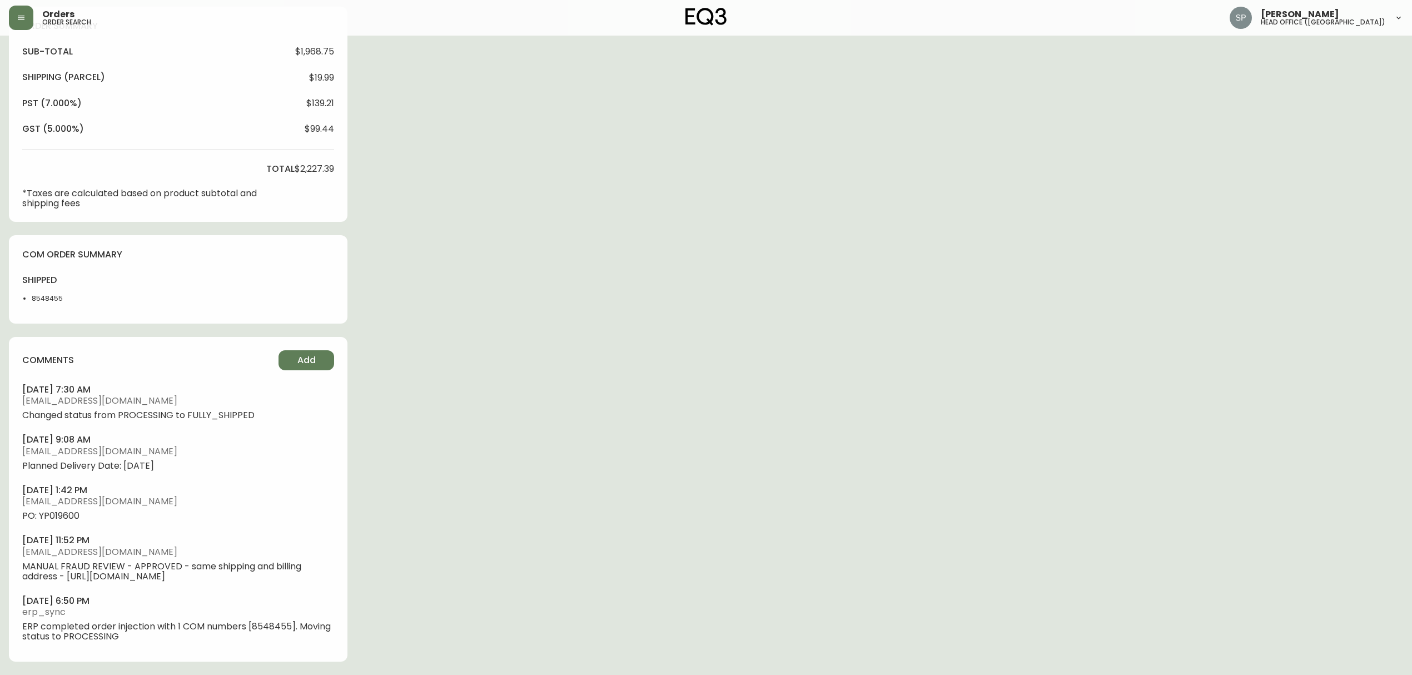
scroll to position [408, 0]
click at [78, 511] on span "PO: YP019600" at bounding box center [178, 516] width 312 height 10
click at [70, 511] on span "PO: YP019600" at bounding box center [178, 516] width 312 height 10
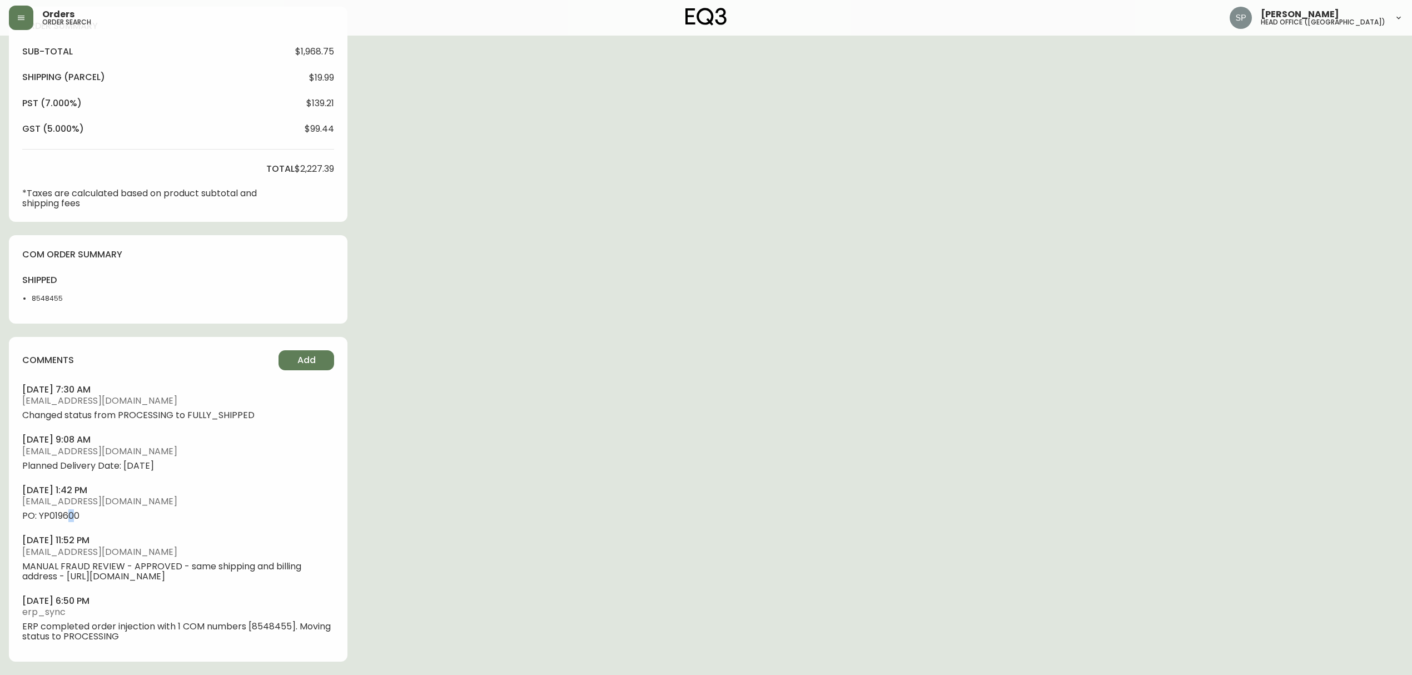
copy span "0"
click at [56, 511] on span "PO: YP019600" at bounding box center [178, 516] width 312 height 10
copy span "YP019600"
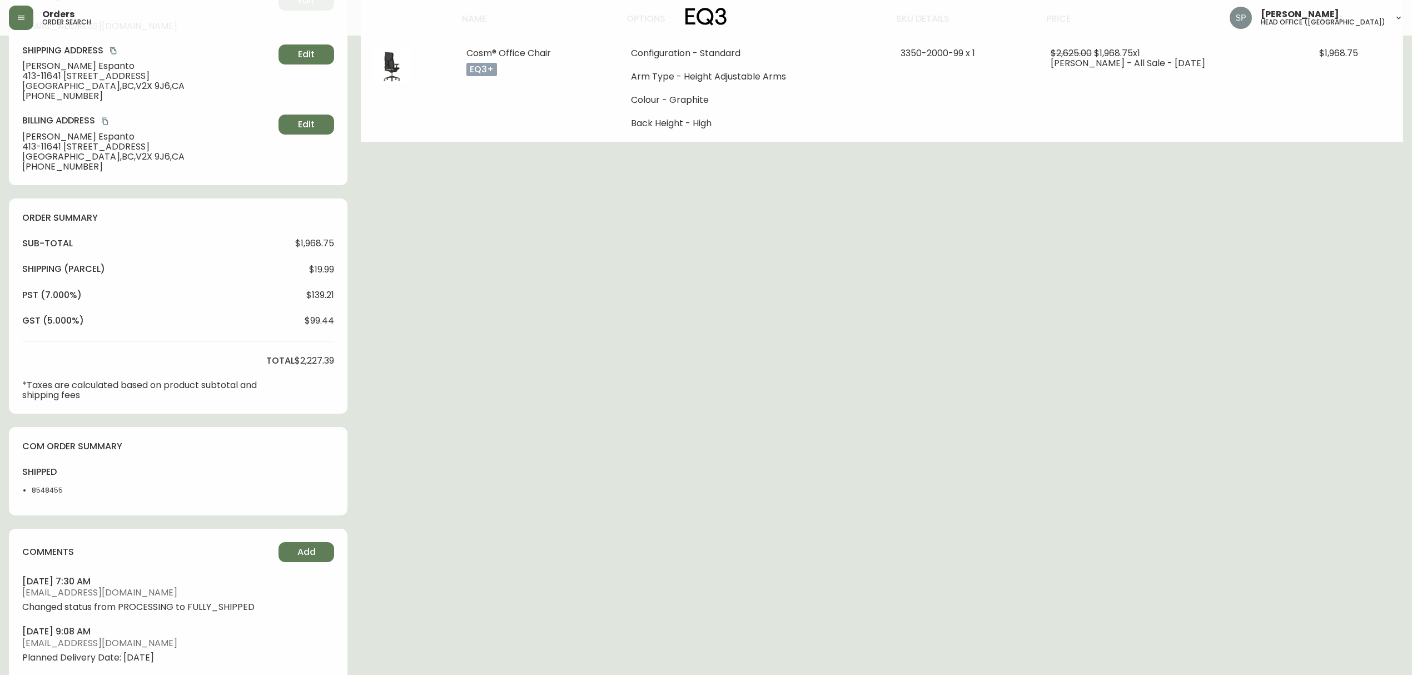
scroll to position [0, 0]
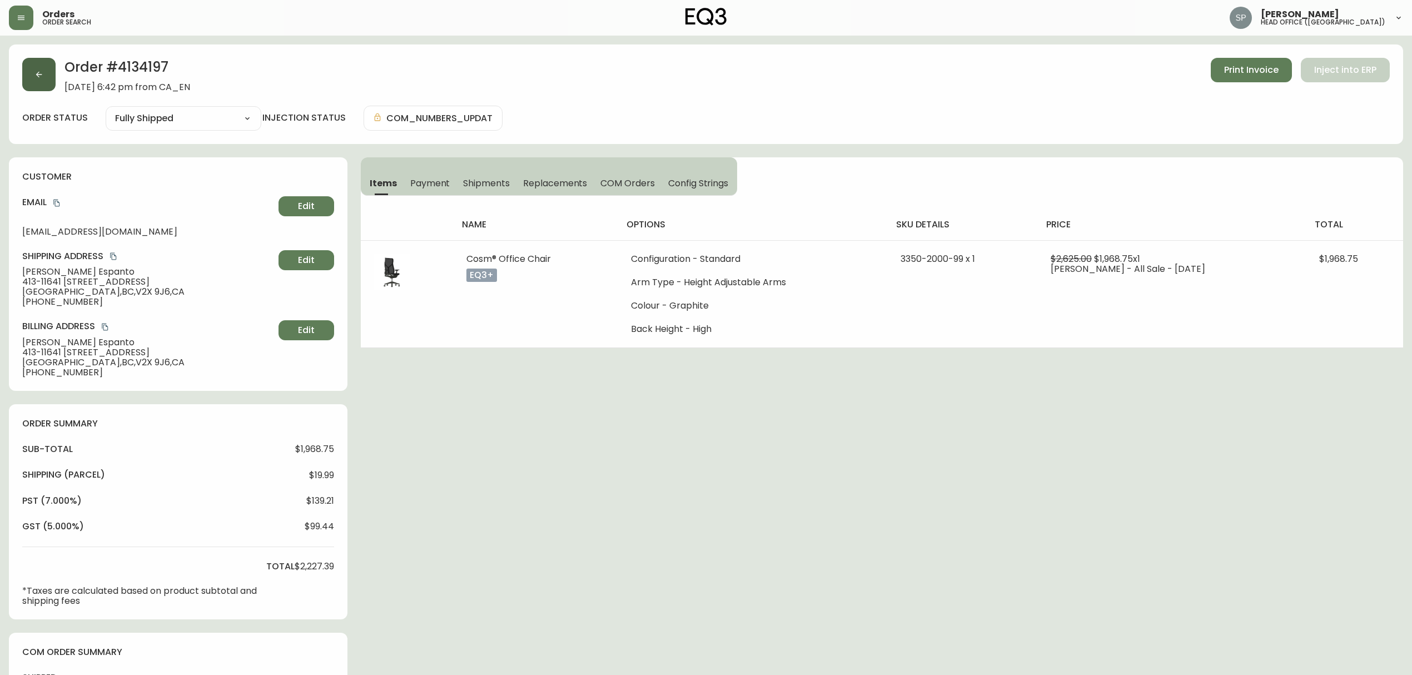
click at [49, 80] on button "button" at bounding box center [38, 74] width 33 height 33
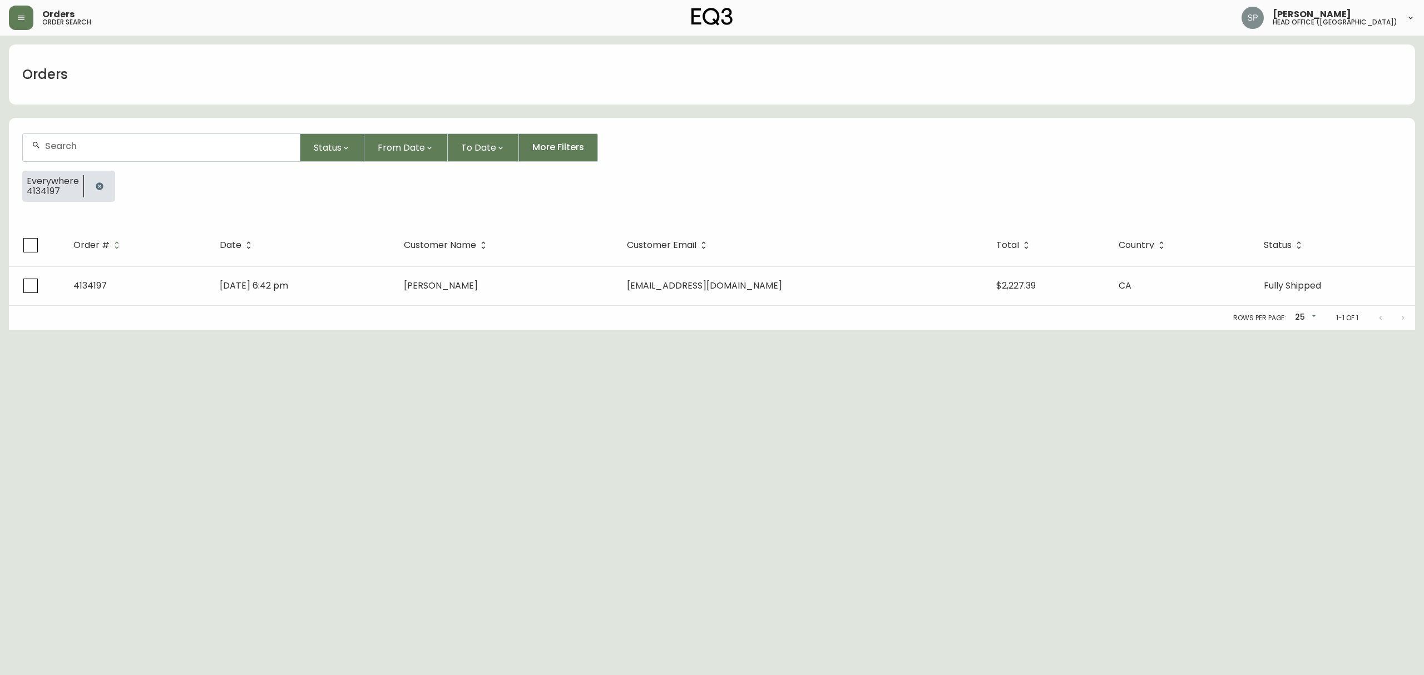
click at [192, 158] on div at bounding box center [161, 147] width 277 height 27
paste input "4134202"
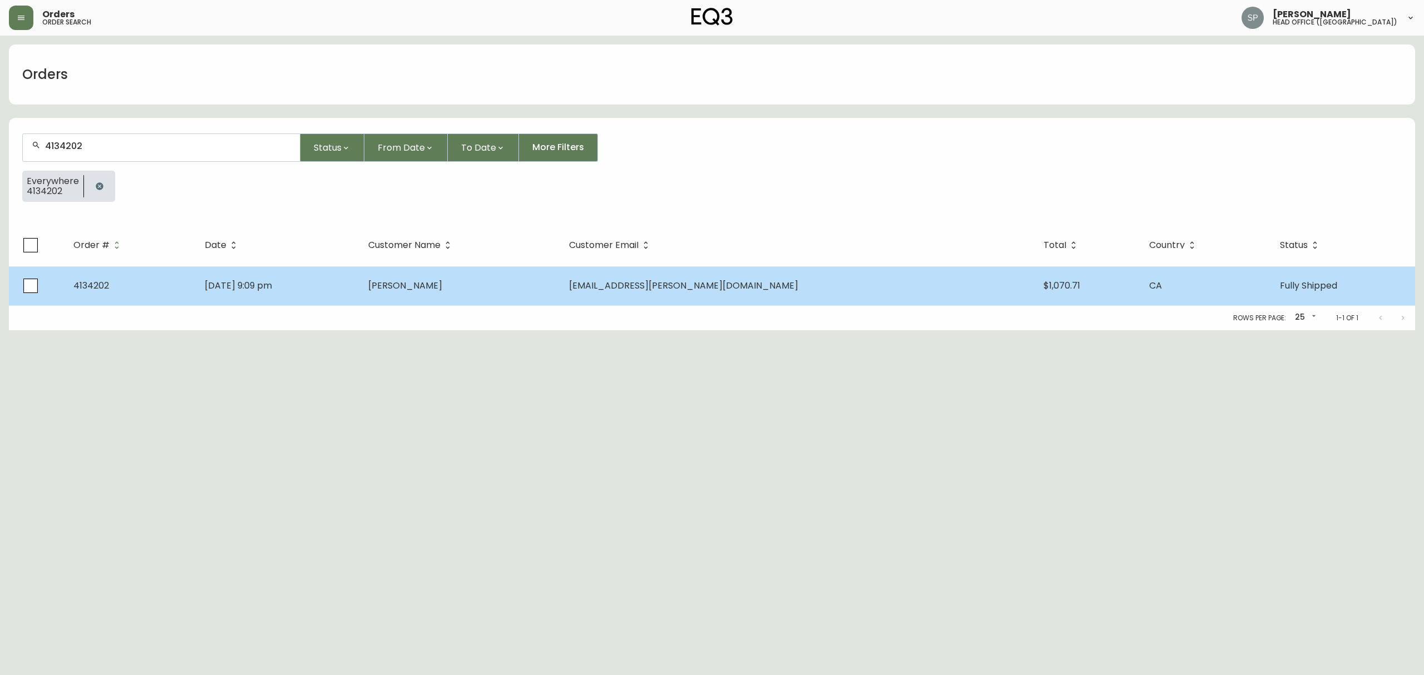
type input "4134202"
click at [526, 303] on td "[PERSON_NAME]" at bounding box center [459, 285] width 201 height 39
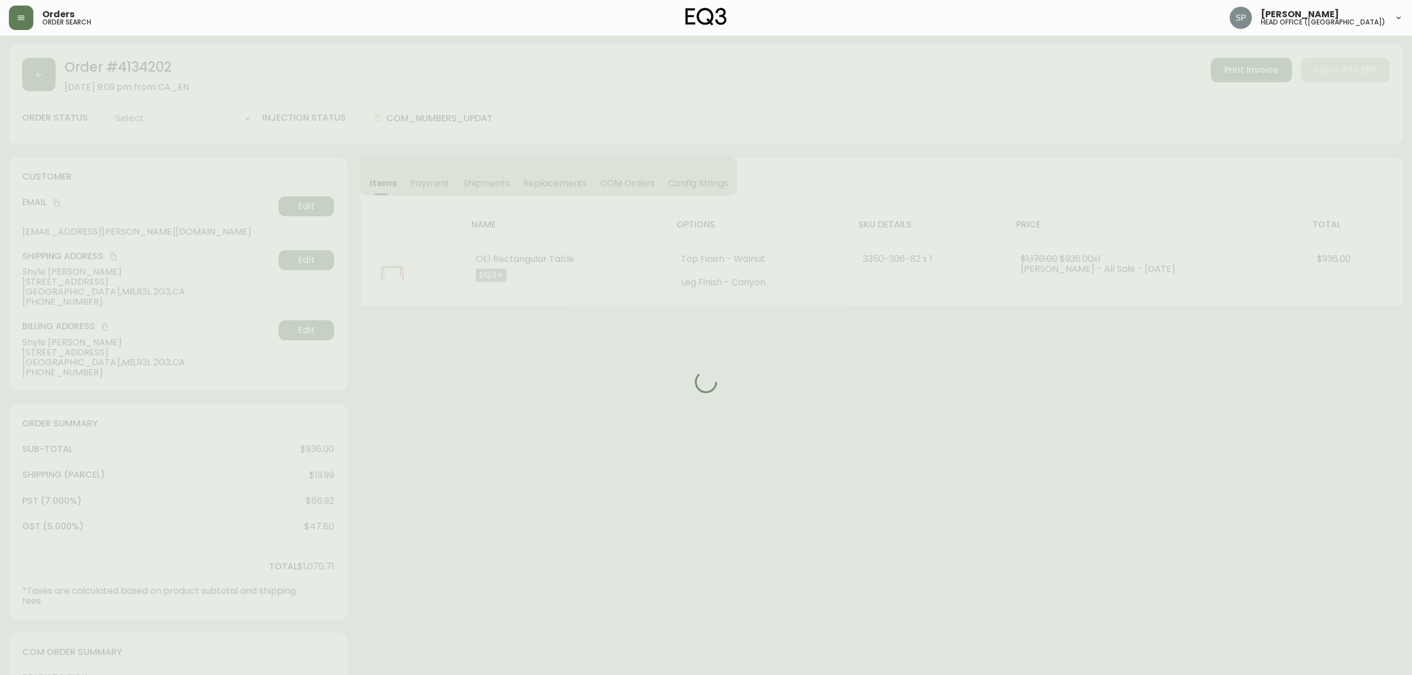
type input "Fully Shipped"
select select "FULLY_SHIPPED"
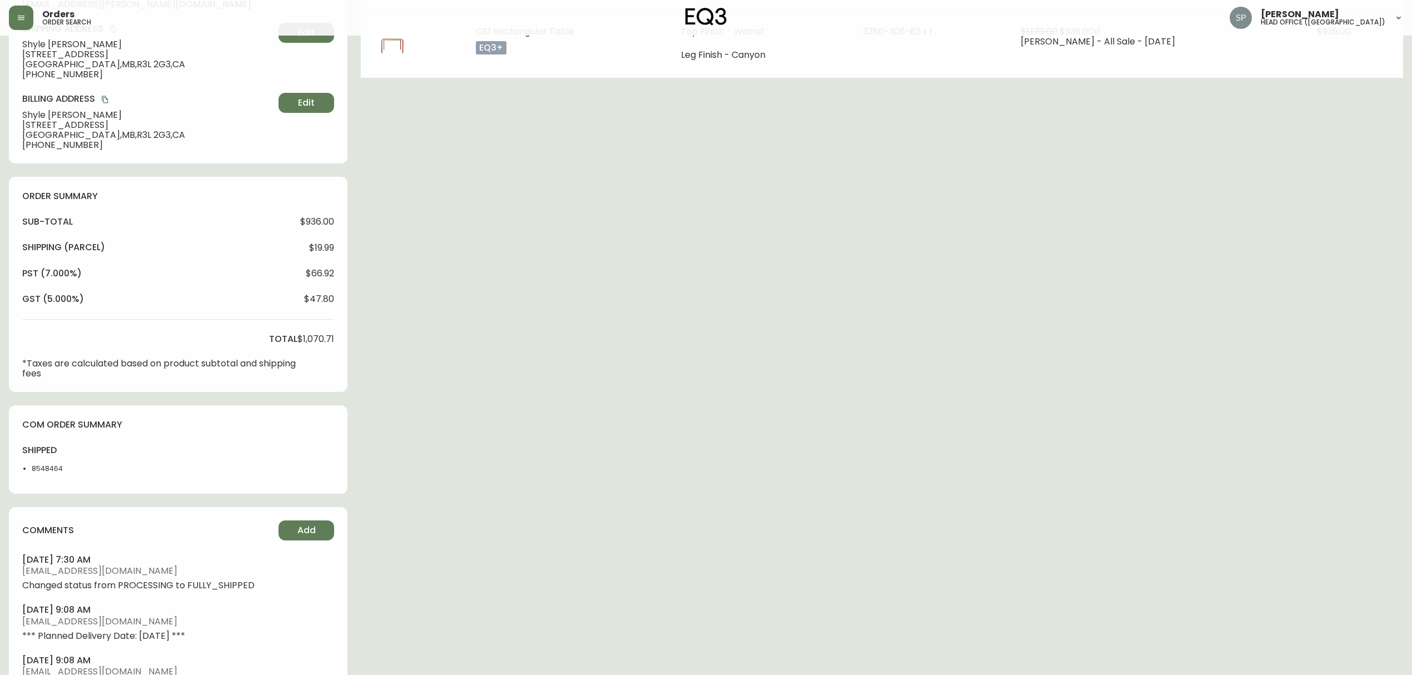
scroll to position [477, 0]
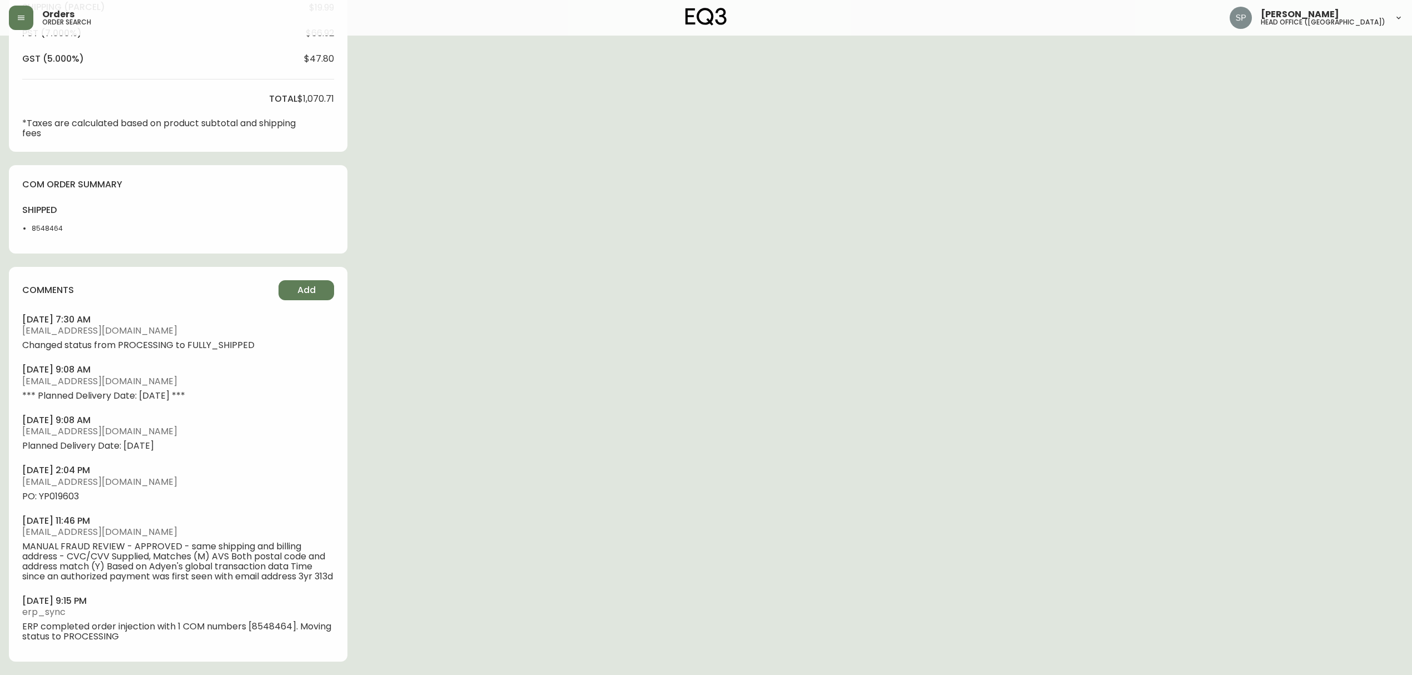
click at [63, 492] on span "PO: YP019603" at bounding box center [178, 497] width 312 height 10
copy span "YP019603"
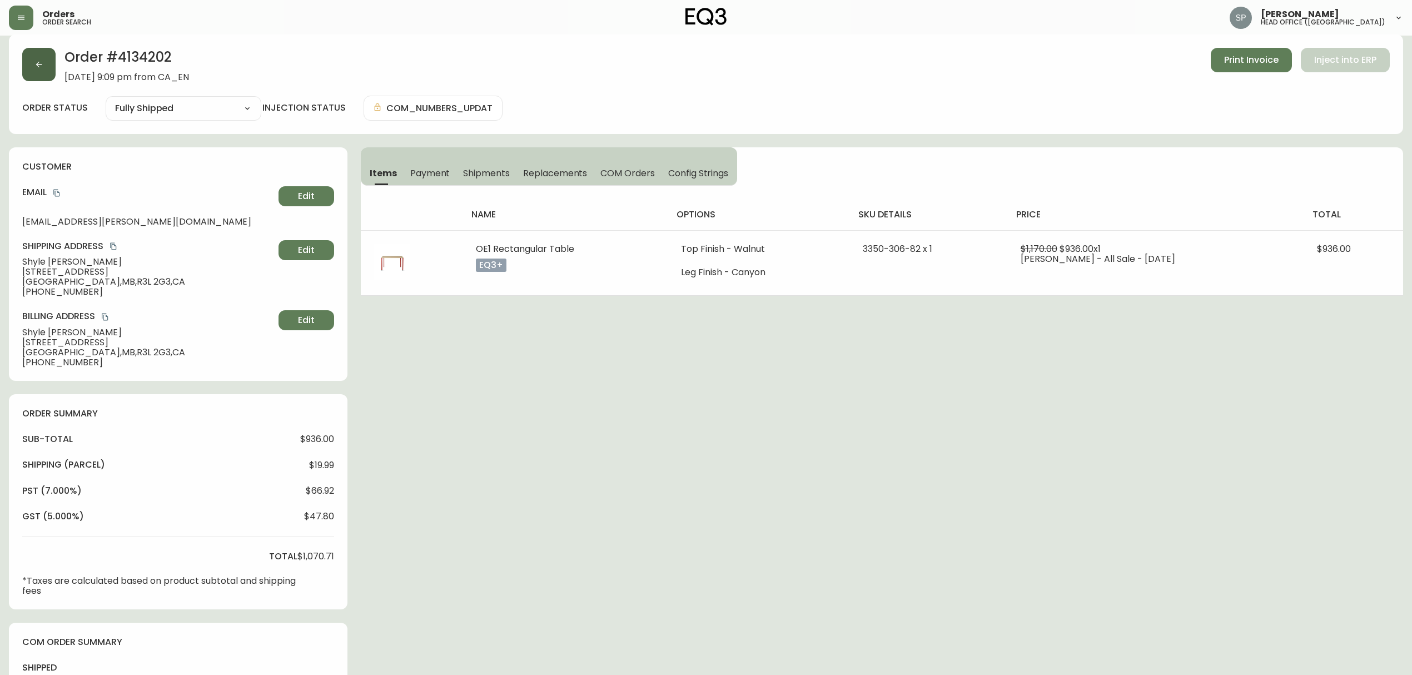
scroll to position [0, 0]
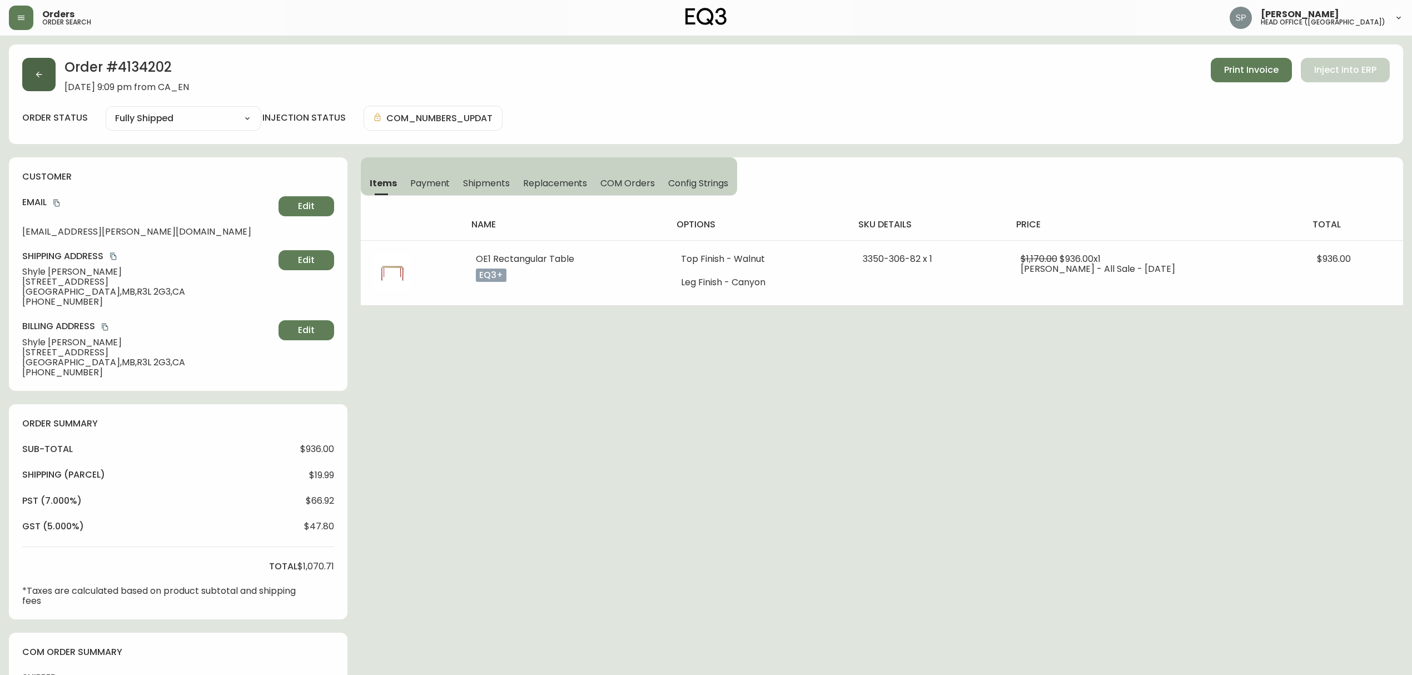
click at [42, 88] on button "button" at bounding box center [38, 74] width 33 height 33
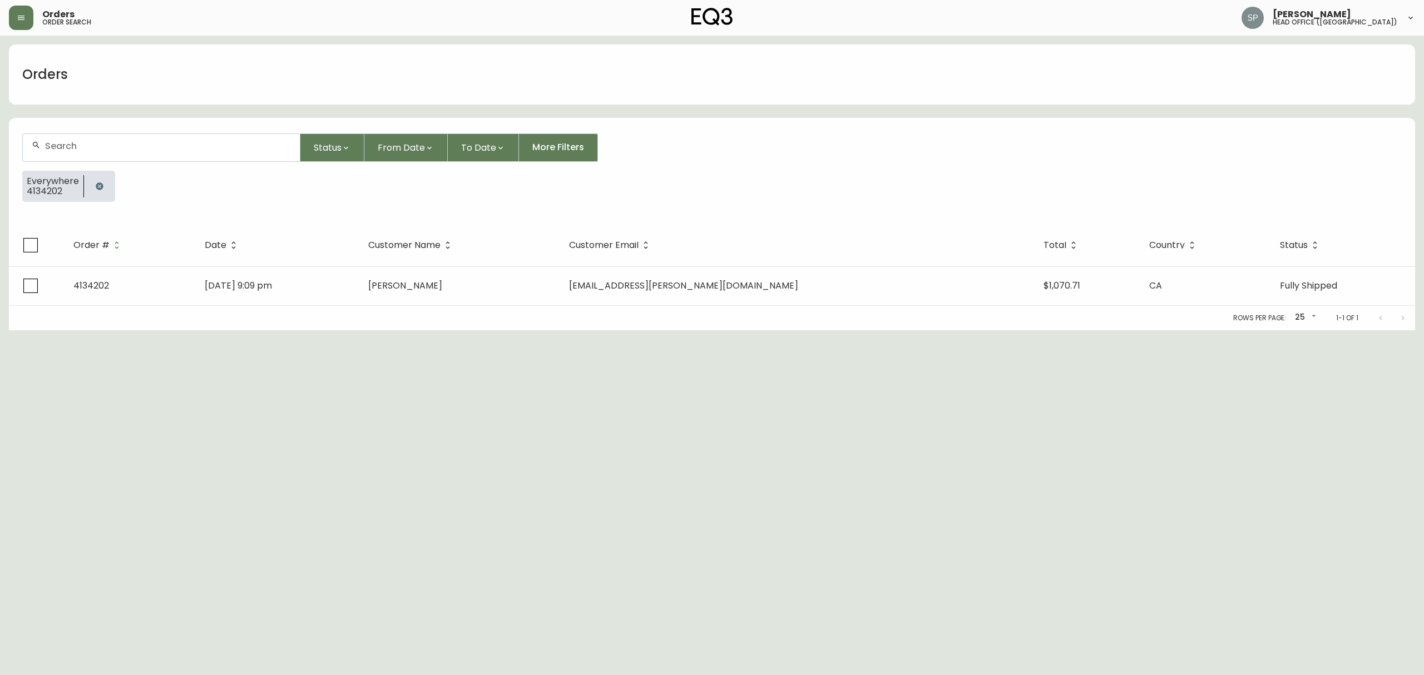
drag, startPoint x: 101, startPoint y: 140, endPoint x: 107, endPoint y: 145, distance: 7.6
click at [107, 143] on div at bounding box center [161, 147] width 277 height 27
paste input "4134204"
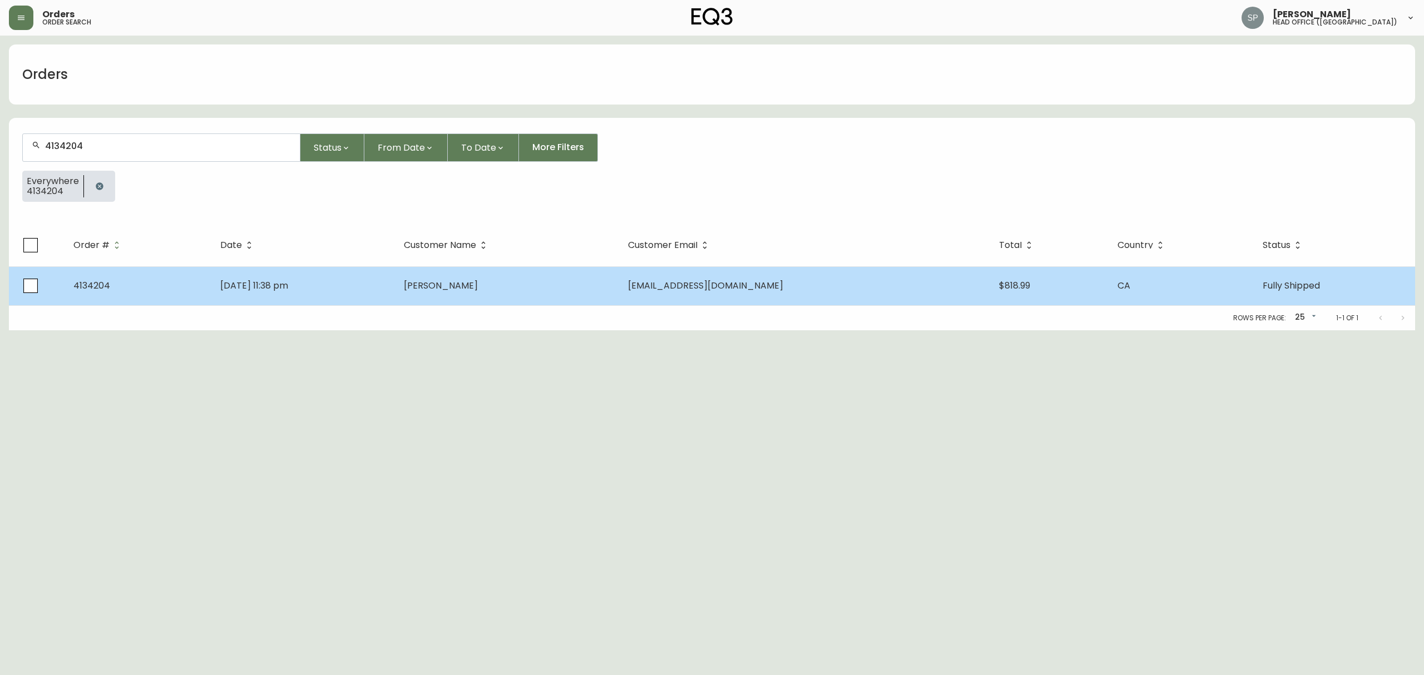
type input "4134204"
click at [619, 294] on td "[PERSON_NAME]" at bounding box center [507, 285] width 224 height 39
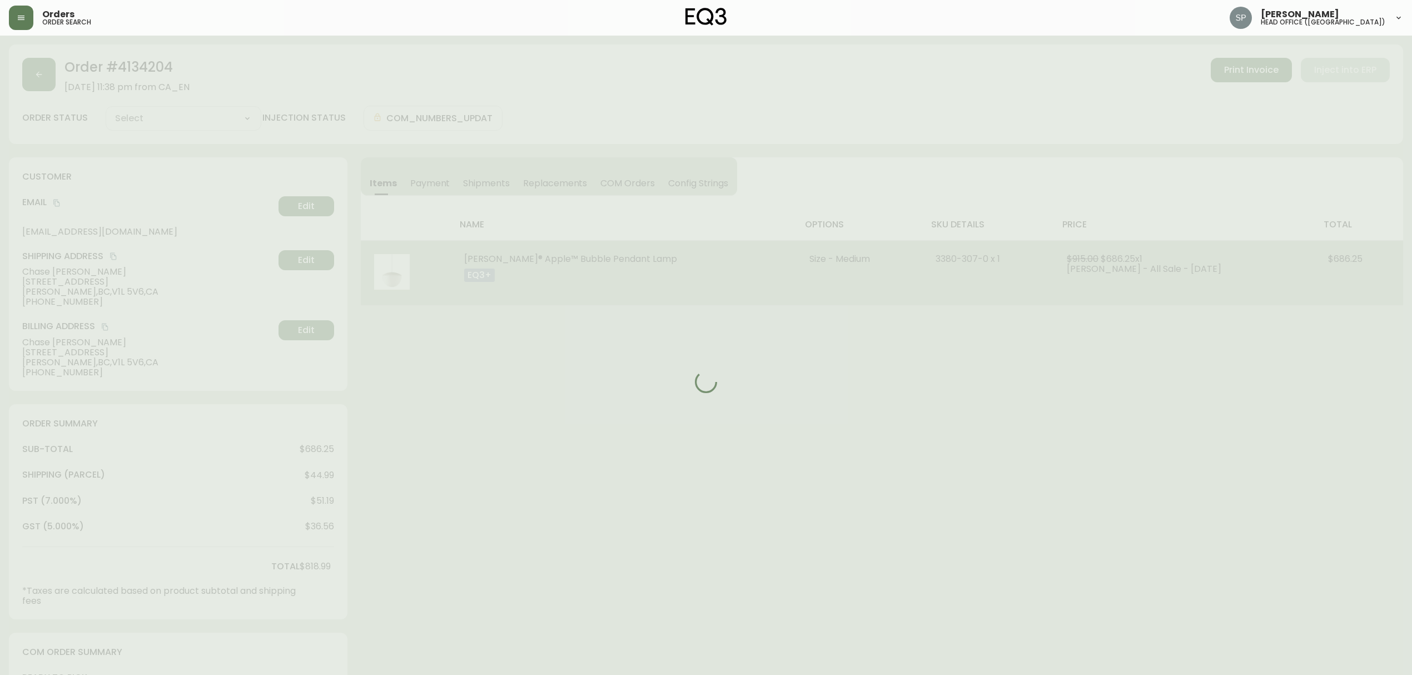
type input "Fully Shipped"
select select "FULLY_SHIPPED"
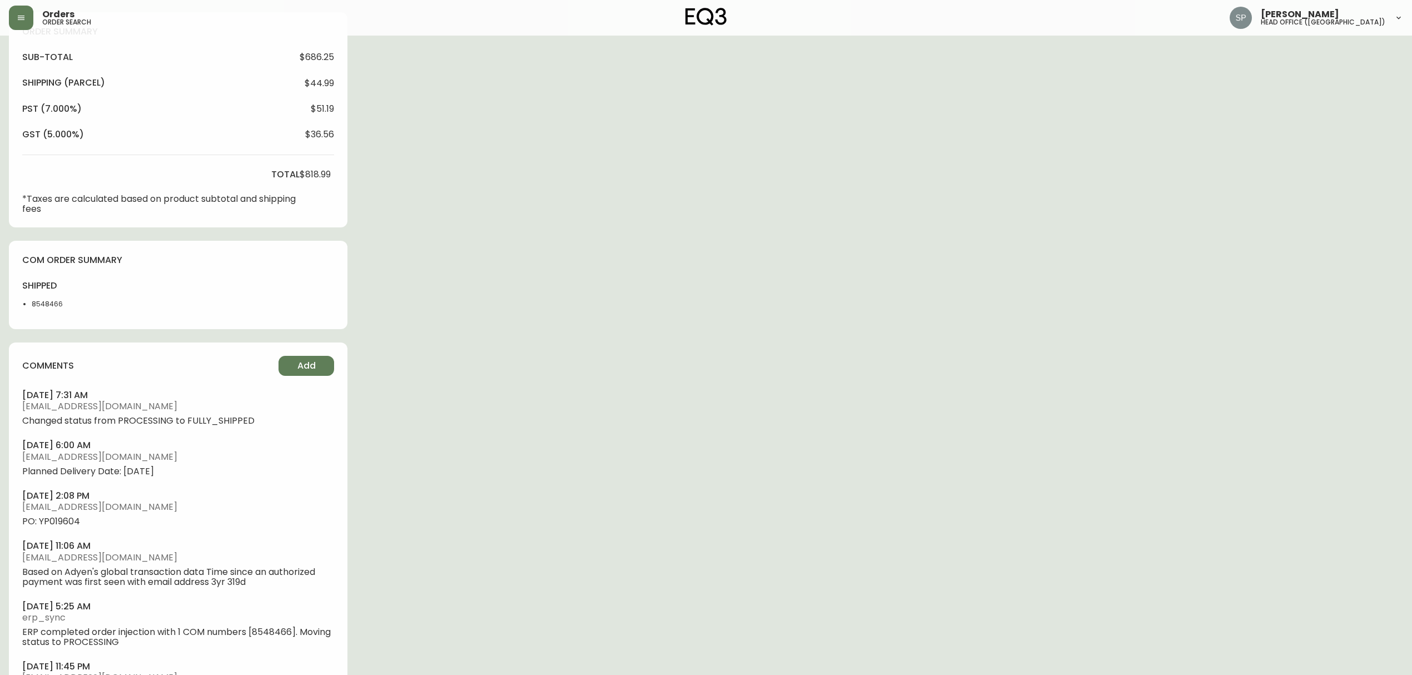
scroll to position [445, 0]
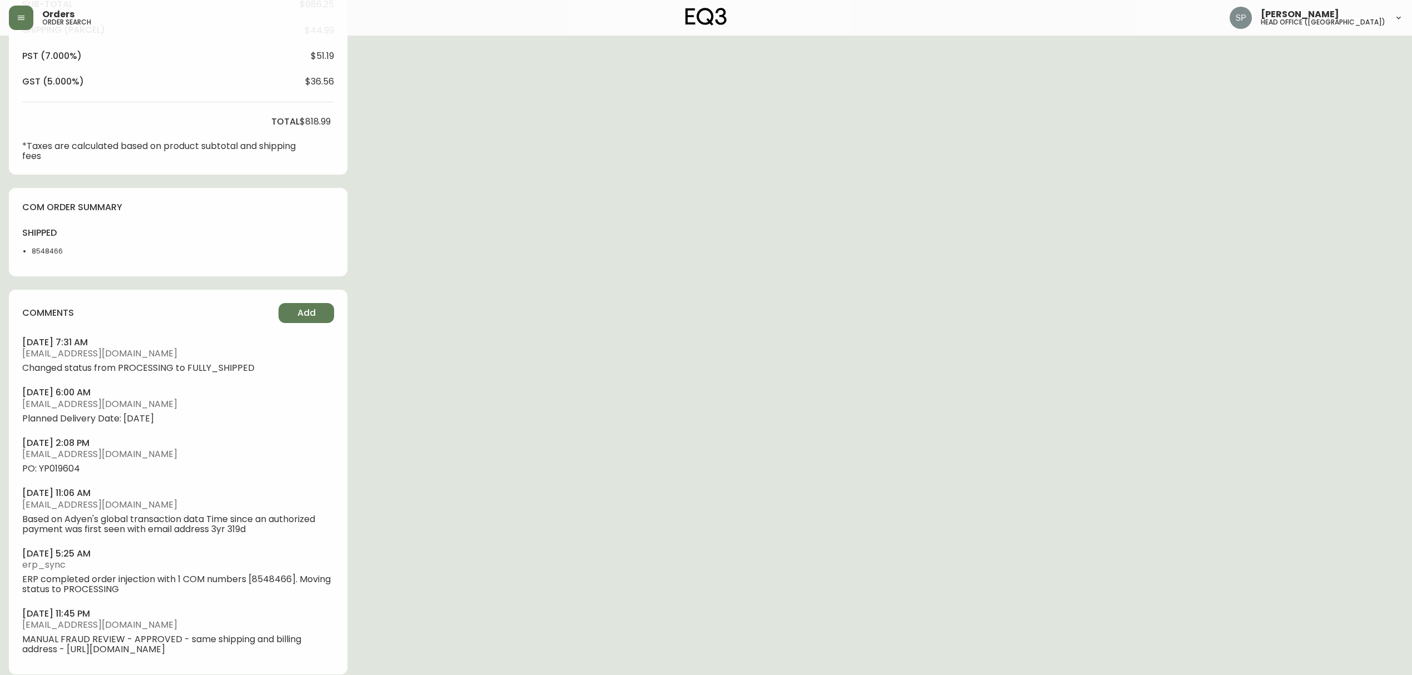
click at [80, 474] on ul "[DATE] 7:31 am [EMAIL_ADDRESS][DOMAIN_NAME] Changed status from PROCESSING to F…" at bounding box center [178, 495] width 312 height 318
click at [61, 464] on span "PO: YP019604" at bounding box center [178, 469] width 312 height 10
copy span "YP019604"
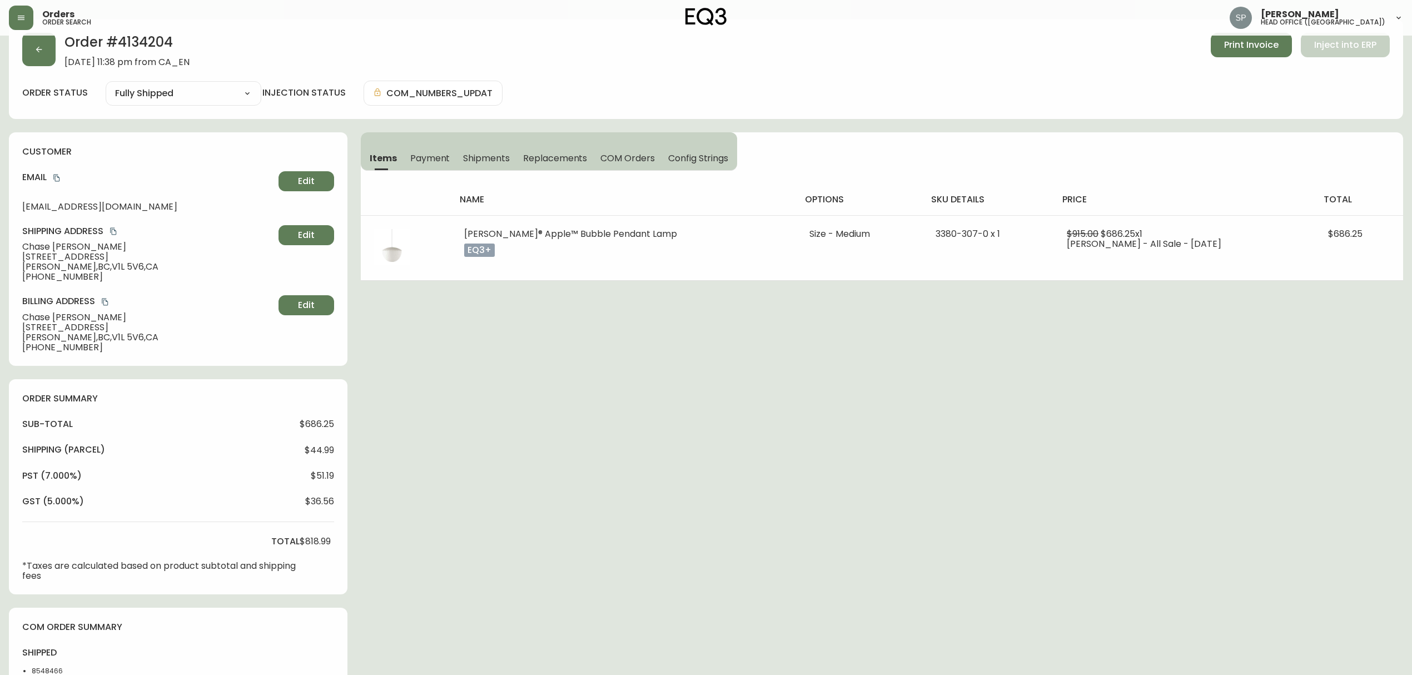
scroll to position [0, 0]
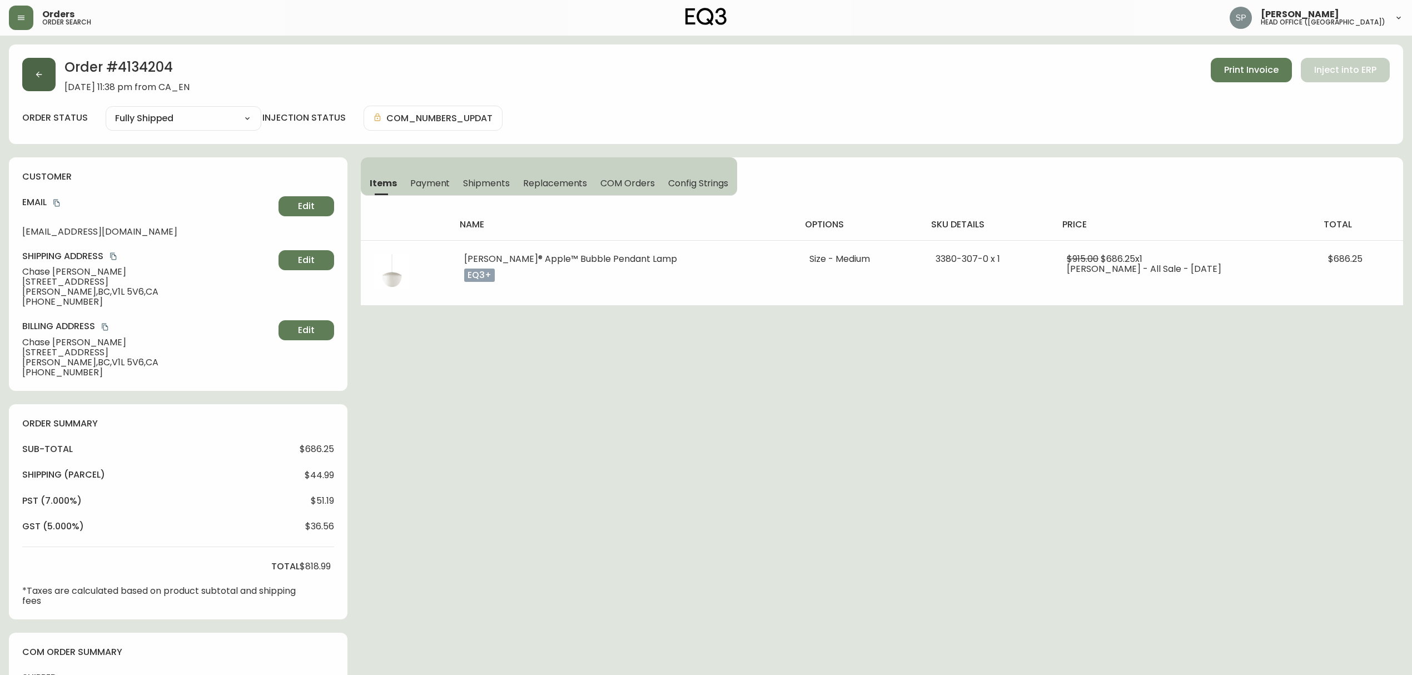
click at [41, 76] on icon "button" at bounding box center [38, 74] width 9 height 9
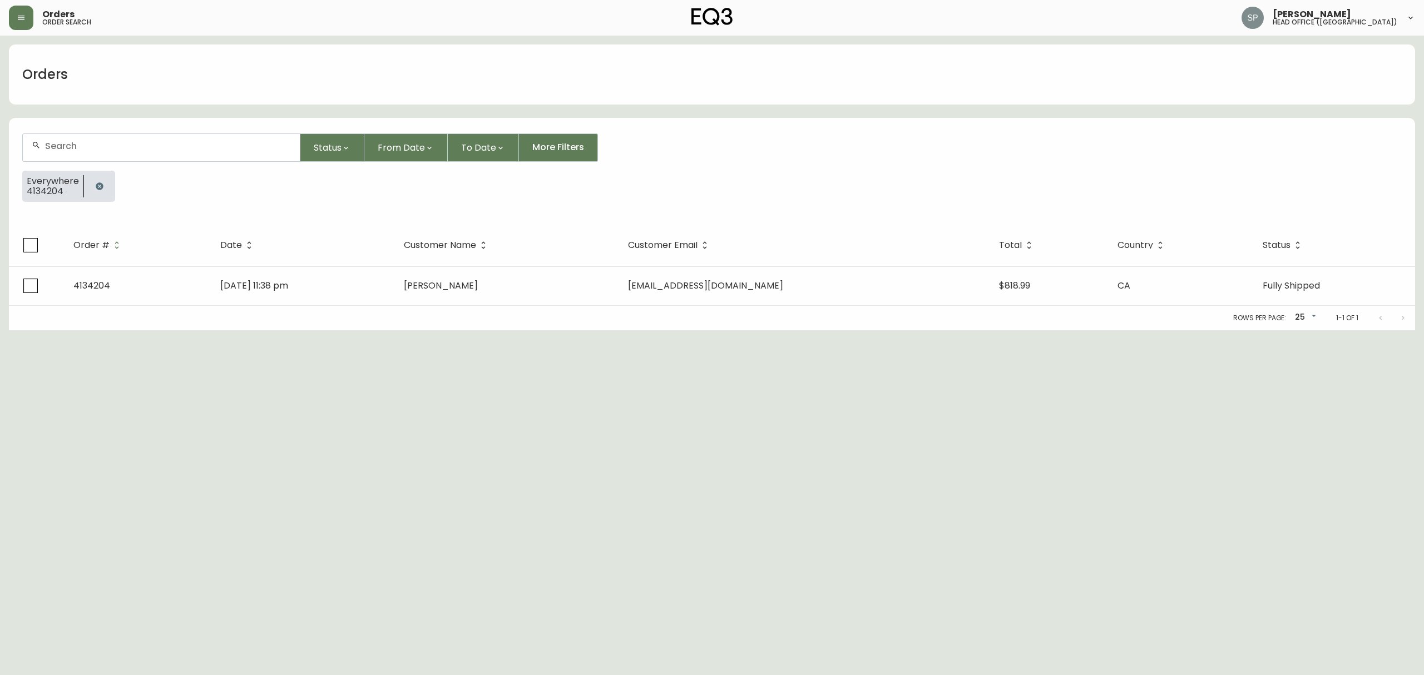
click at [114, 181] on div "Everywhere 4134204" at bounding box center [711, 191] width 1379 height 40
click at [123, 147] on input "text" at bounding box center [168, 146] width 246 height 11
paste input "4134258"
type input "4134258"
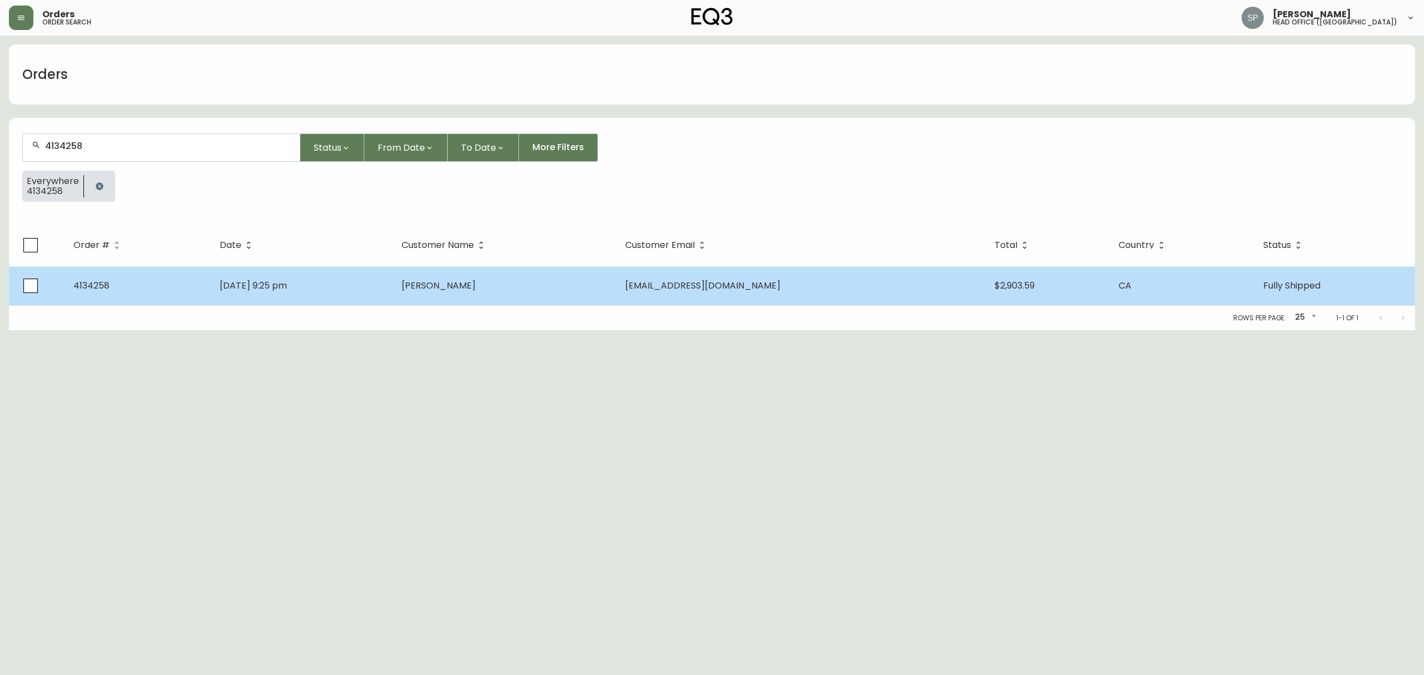
click at [393, 287] on td "[DATE] 9:25 pm" at bounding box center [302, 285] width 182 height 39
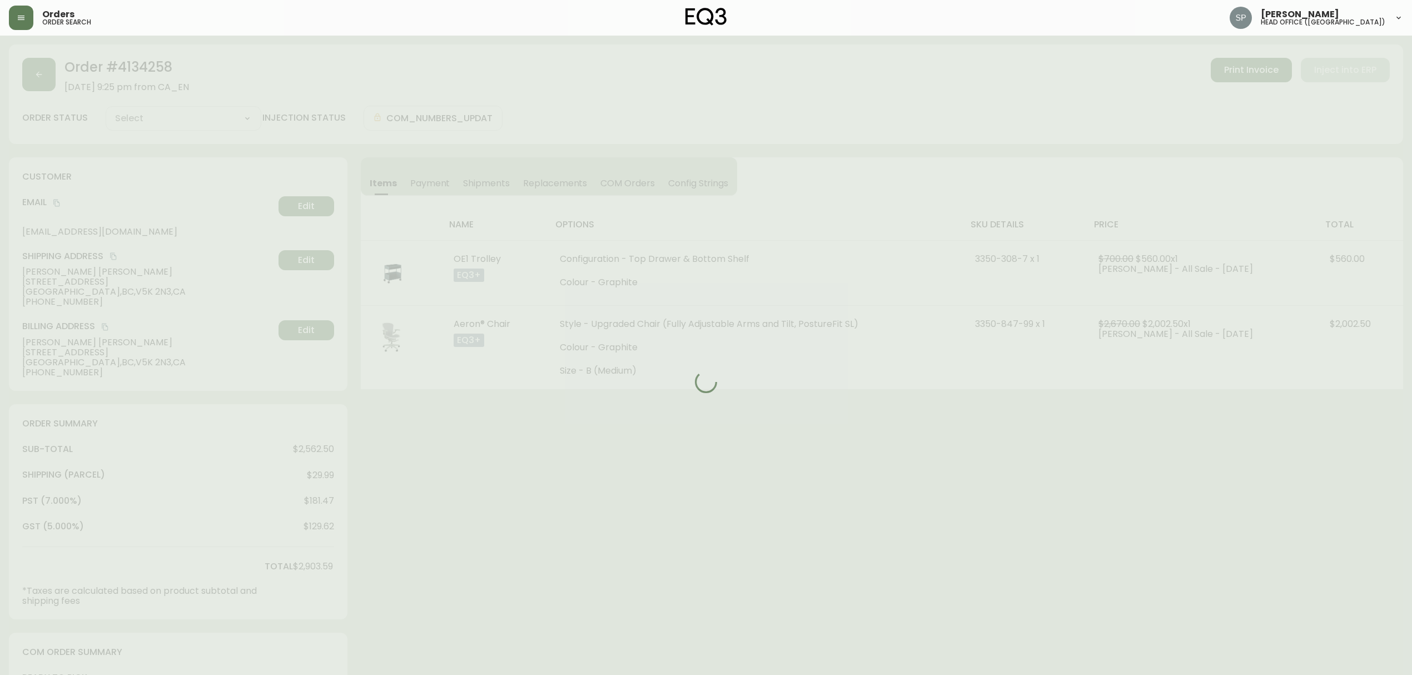
type input "Fully Shipped"
select select "FULLY_SHIPPED"
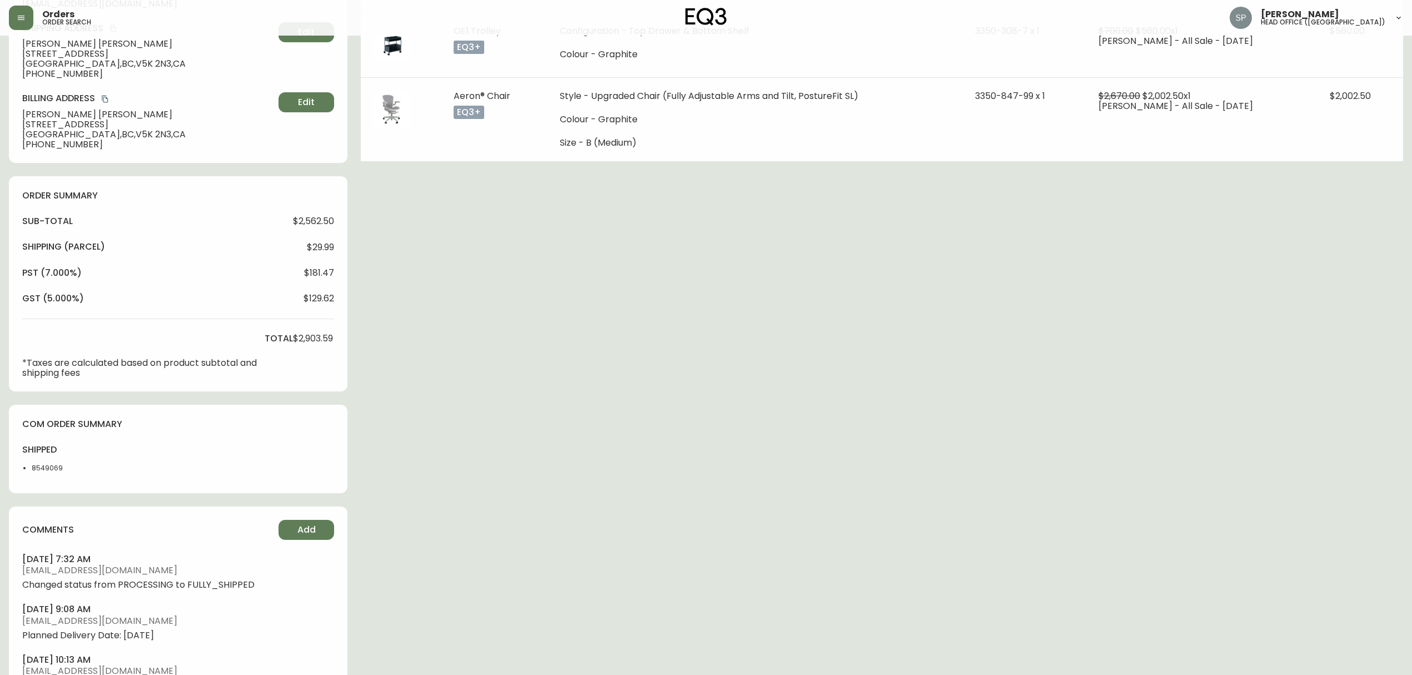
scroll to position [408, 0]
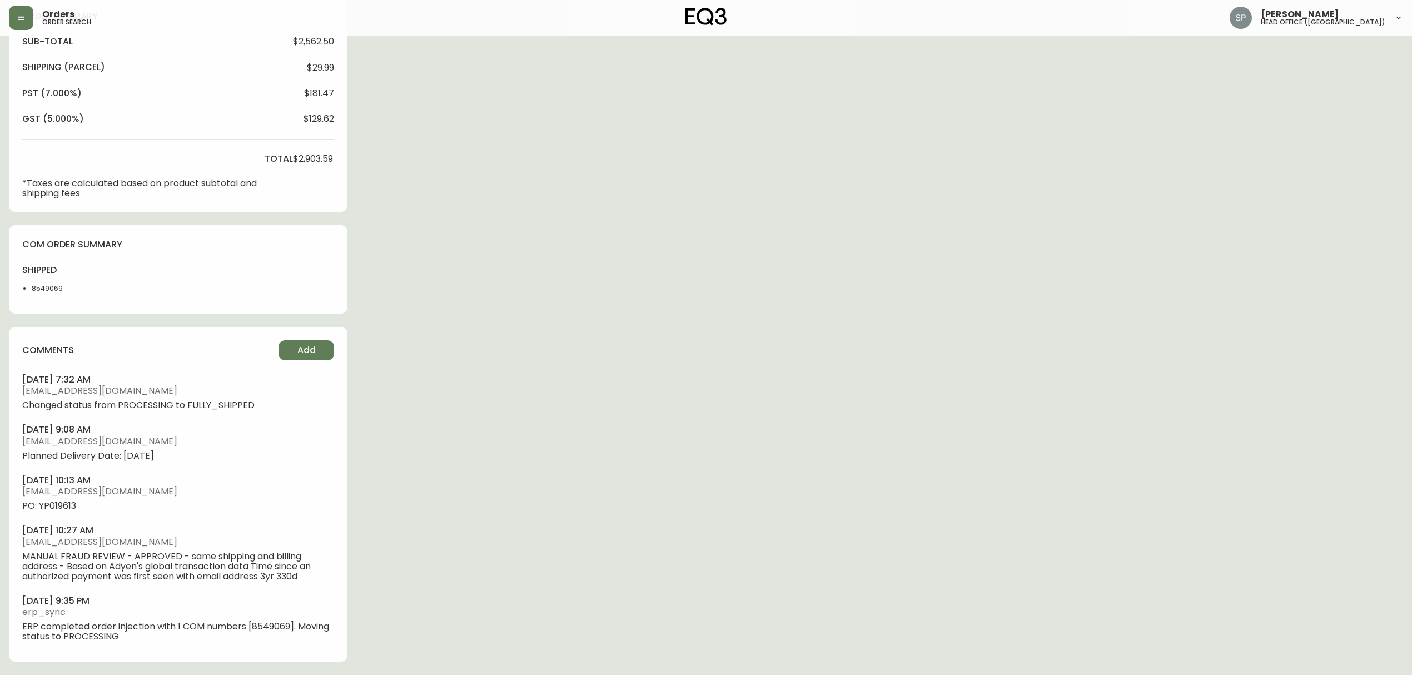
click at [67, 505] on span "PO: YP019613" at bounding box center [178, 506] width 312 height 10
copy span "YP019613"
drag, startPoint x: 801, startPoint y: 210, endPoint x: 539, endPoint y: 72, distance: 296.3
click at [801, 210] on div "Order # 4134258 [DATE] 9:25 pm from CA_EN Print Invoice Inject into ERP order s…" at bounding box center [706, 156] width 1395 height 1038
